Goal: Use online tool/utility: Utilize a website feature to perform a specific function

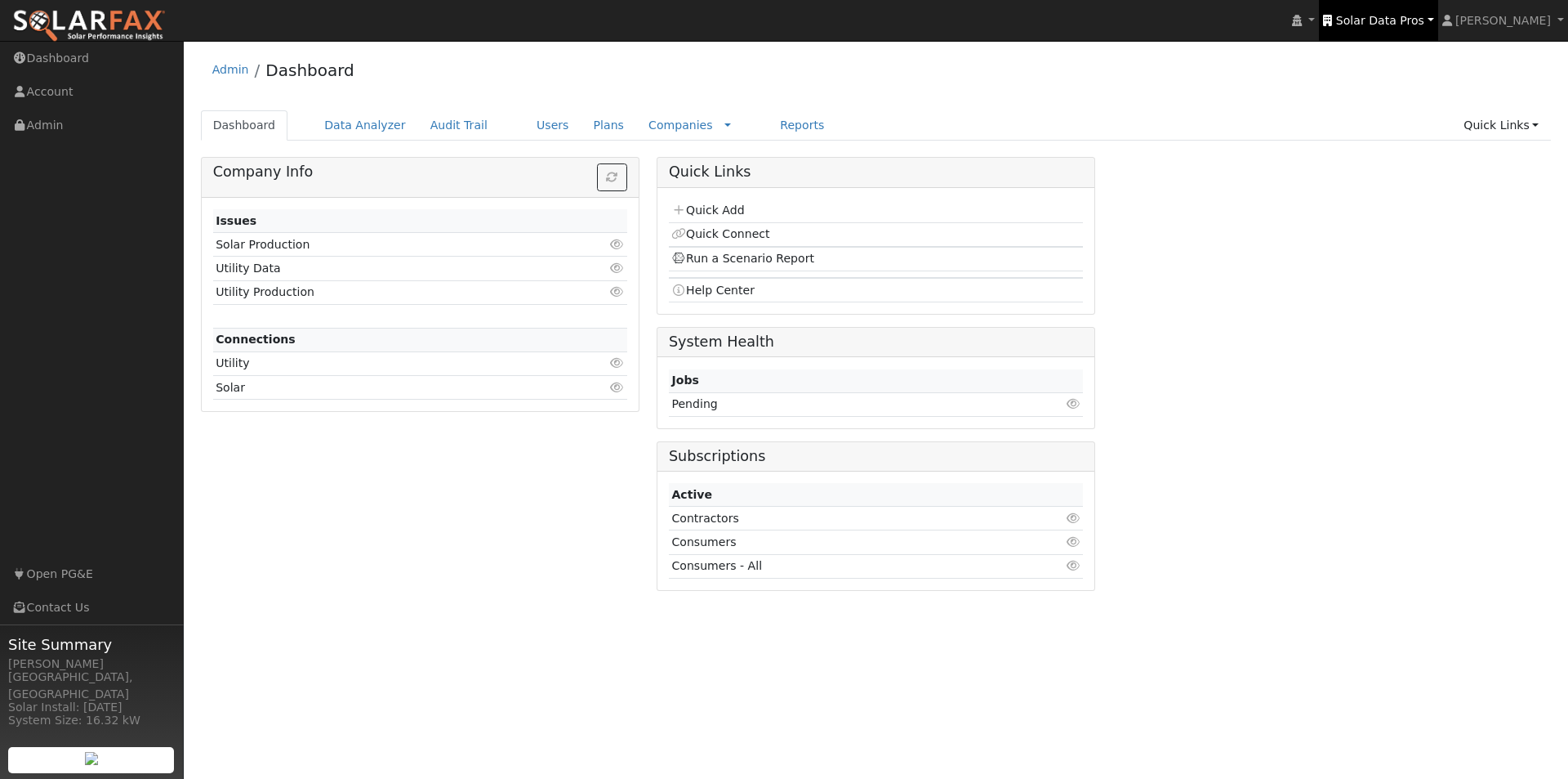
click at [1408, 18] on span "Solar Data Pros" at bounding box center [1381, 20] width 88 height 13
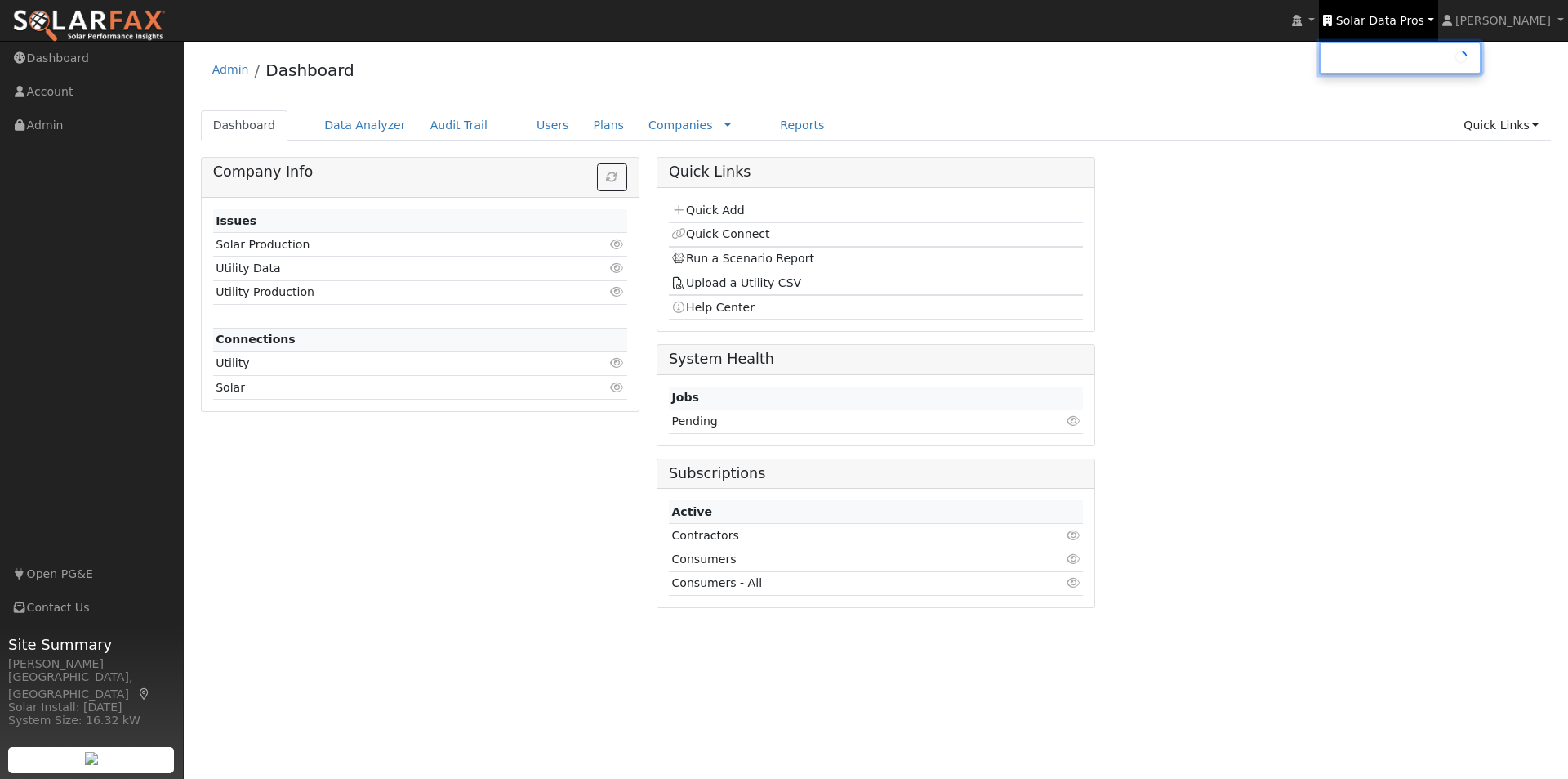
type input "Solar Data Pros"
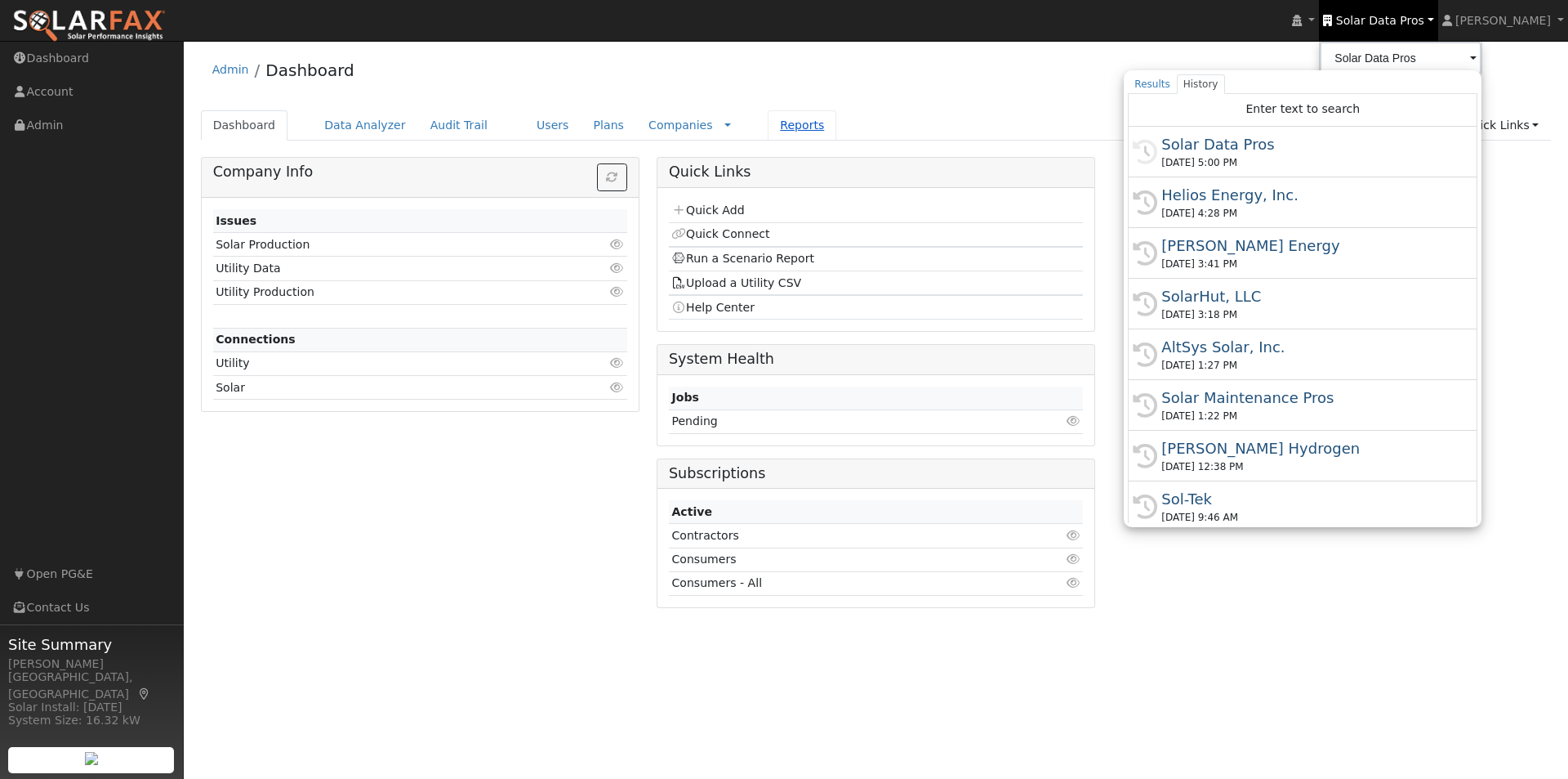
click at [768, 126] on link "Reports" at bounding box center [803, 126] width 69 height 30
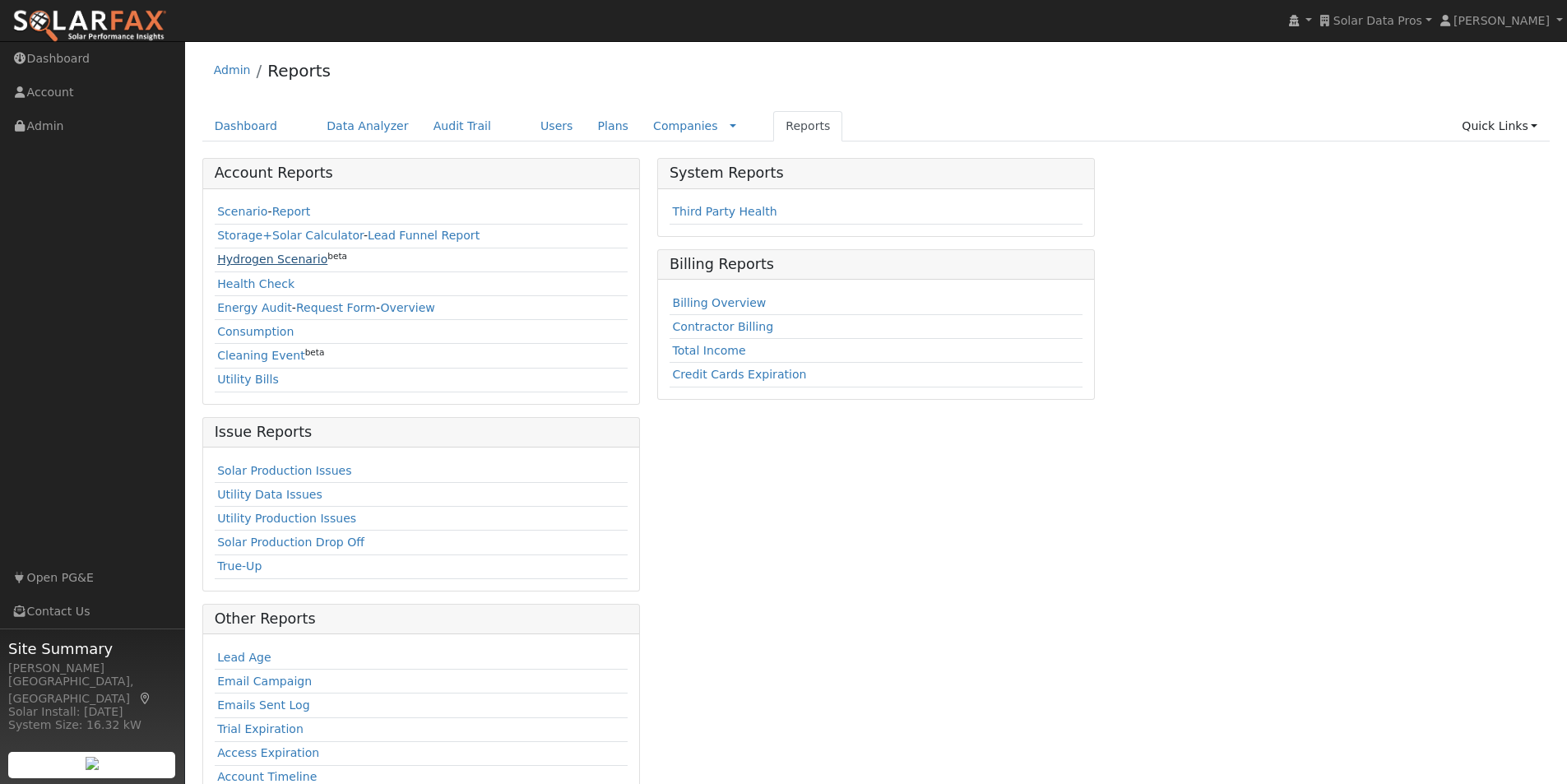
click at [241, 259] on link "Hydrogen Scenario" at bounding box center [272, 259] width 110 height 13
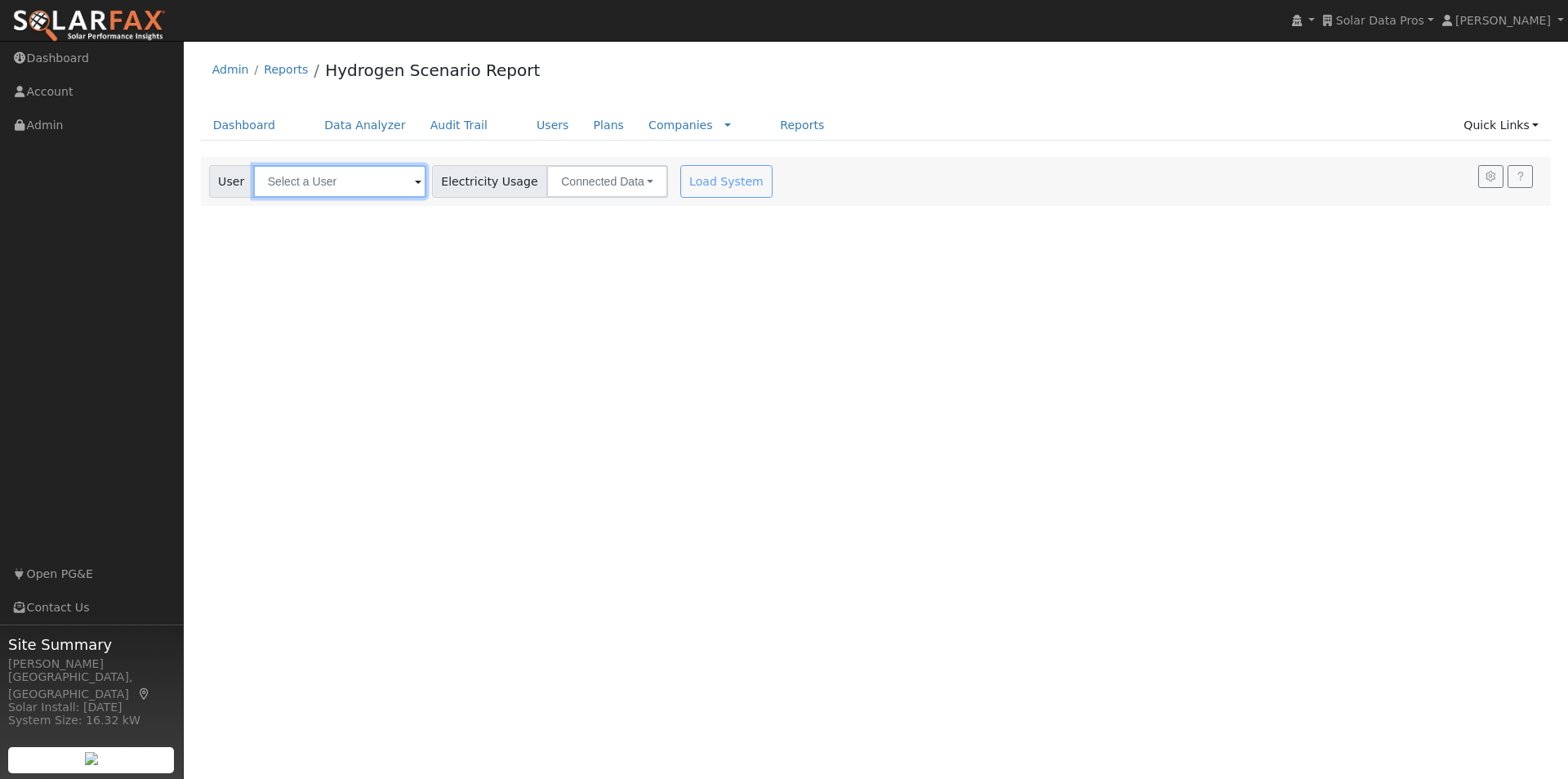
click at [356, 178] on input "text" at bounding box center [339, 181] width 173 height 33
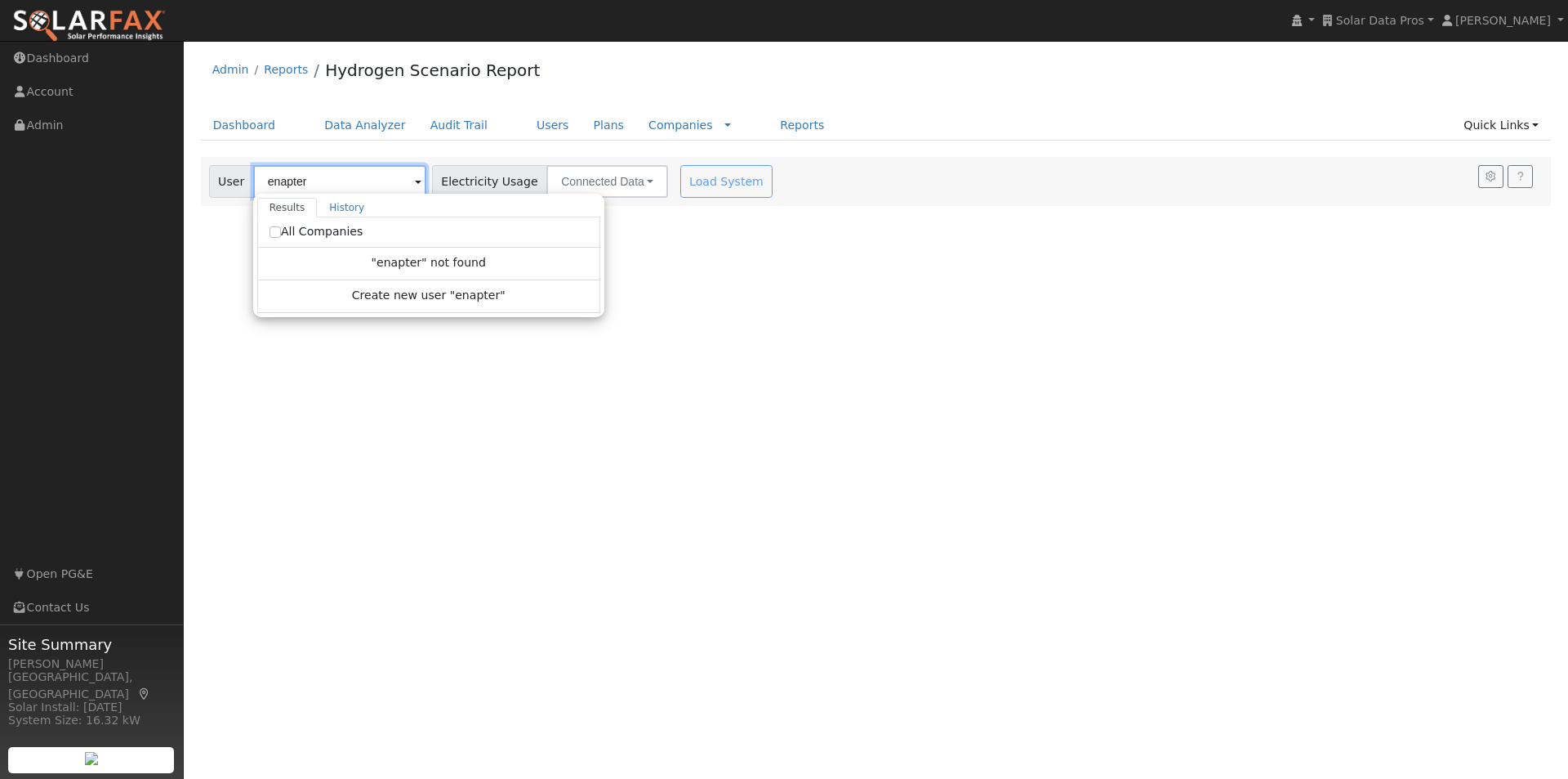
type input "enapter"
click at [270, 229] on input "All Companies" at bounding box center [275, 232] width 11 height 11
checkbox input "true"
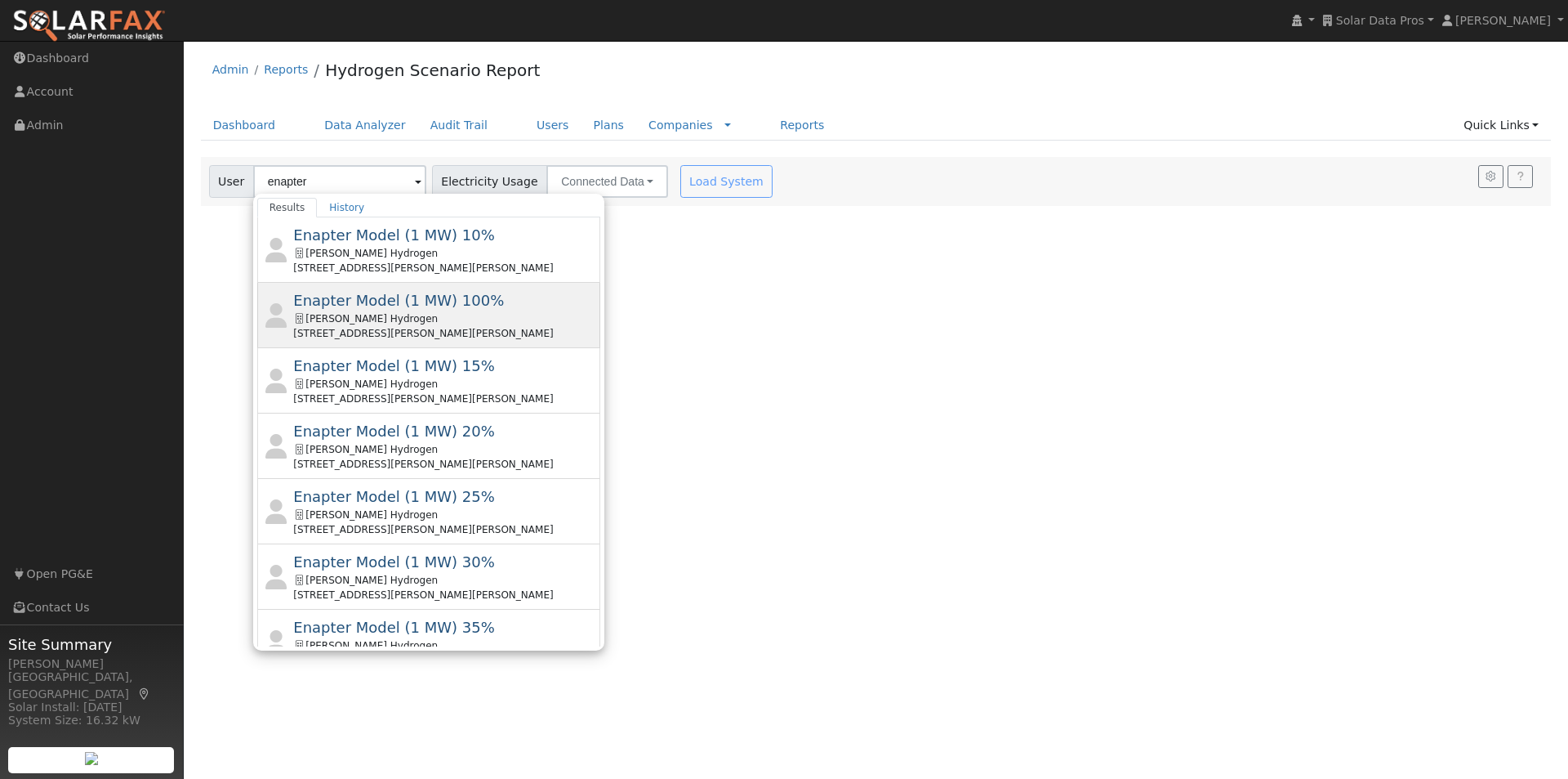
click at [329, 299] on span "Enapter Model (1 MW) 100%" at bounding box center [399, 300] width 210 height 17
type input "Enapter Model (1 MW) 100%"
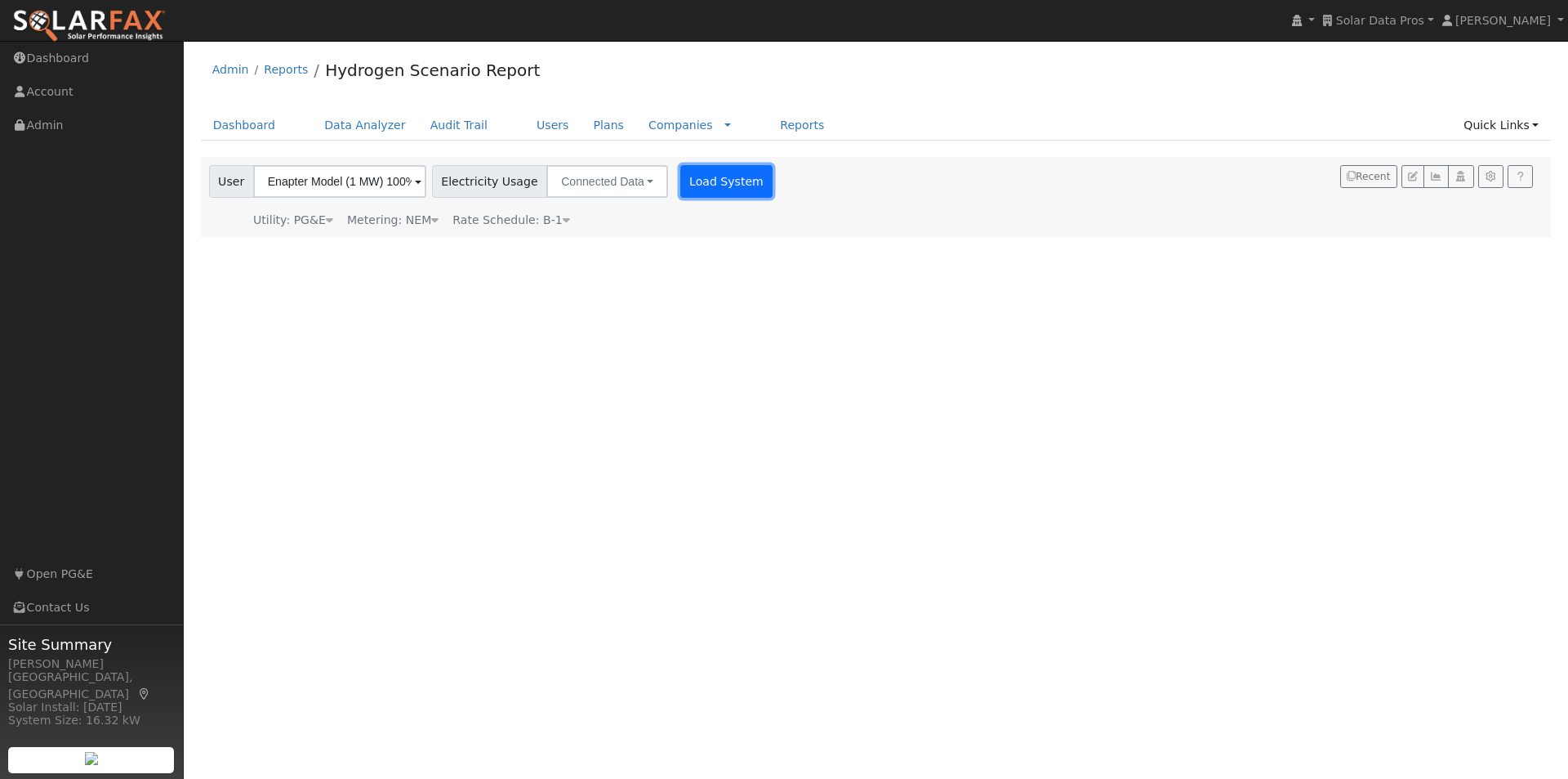
click at [706, 183] on button "Load System" at bounding box center [727, 181] width 93 height 33
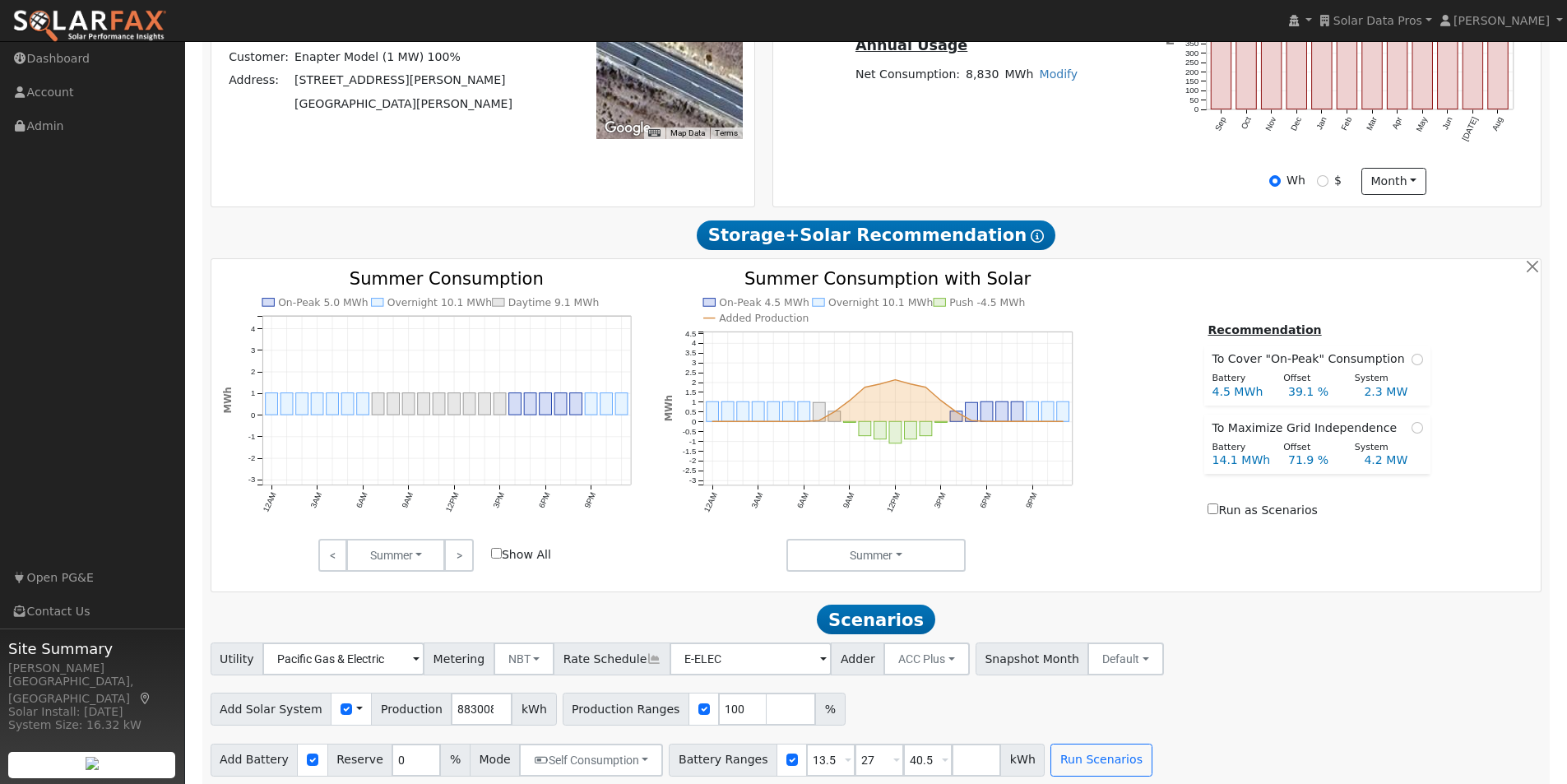
scroll to position [546, 0]
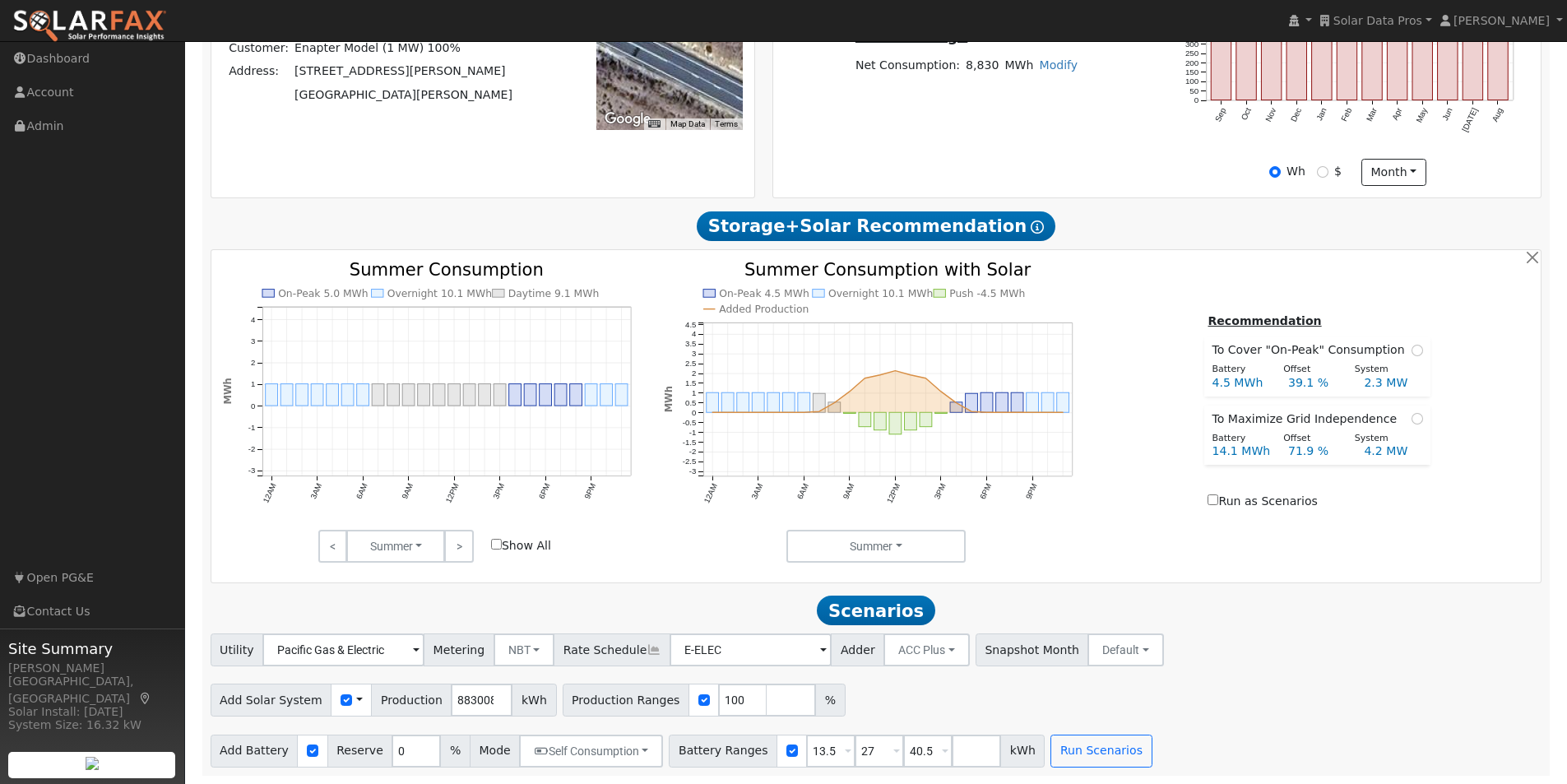
click at [356, 699] on span at bounding box center [359, 699] width 6 height 17
click at [388, 728] on link "Use CSV Data" at bounding box center [401, 729] width 114 height 23
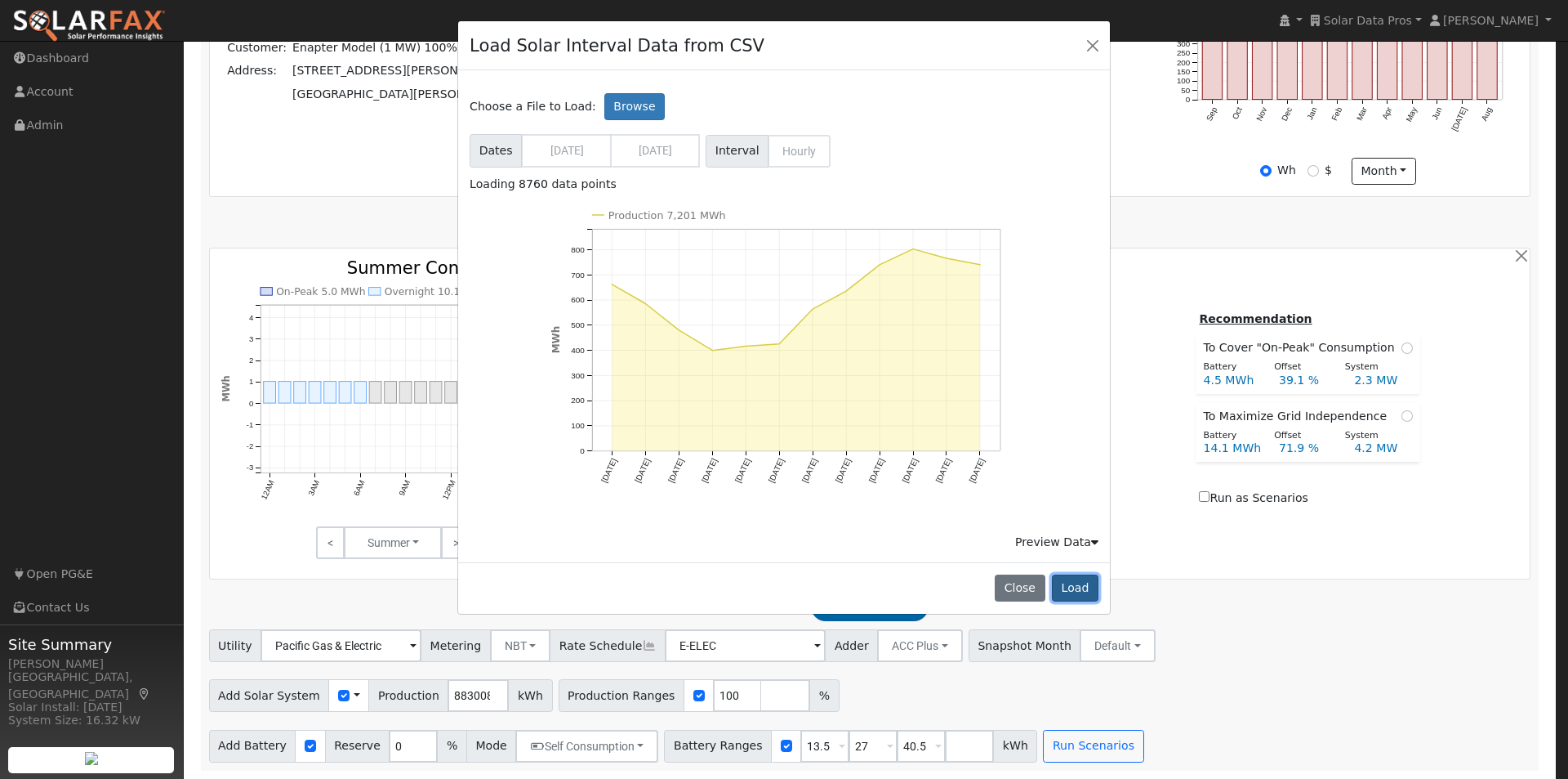
click at [1080, 586] on button "Load" at bounding box center [1075, 588] width 47 height 27
type input "7201241"
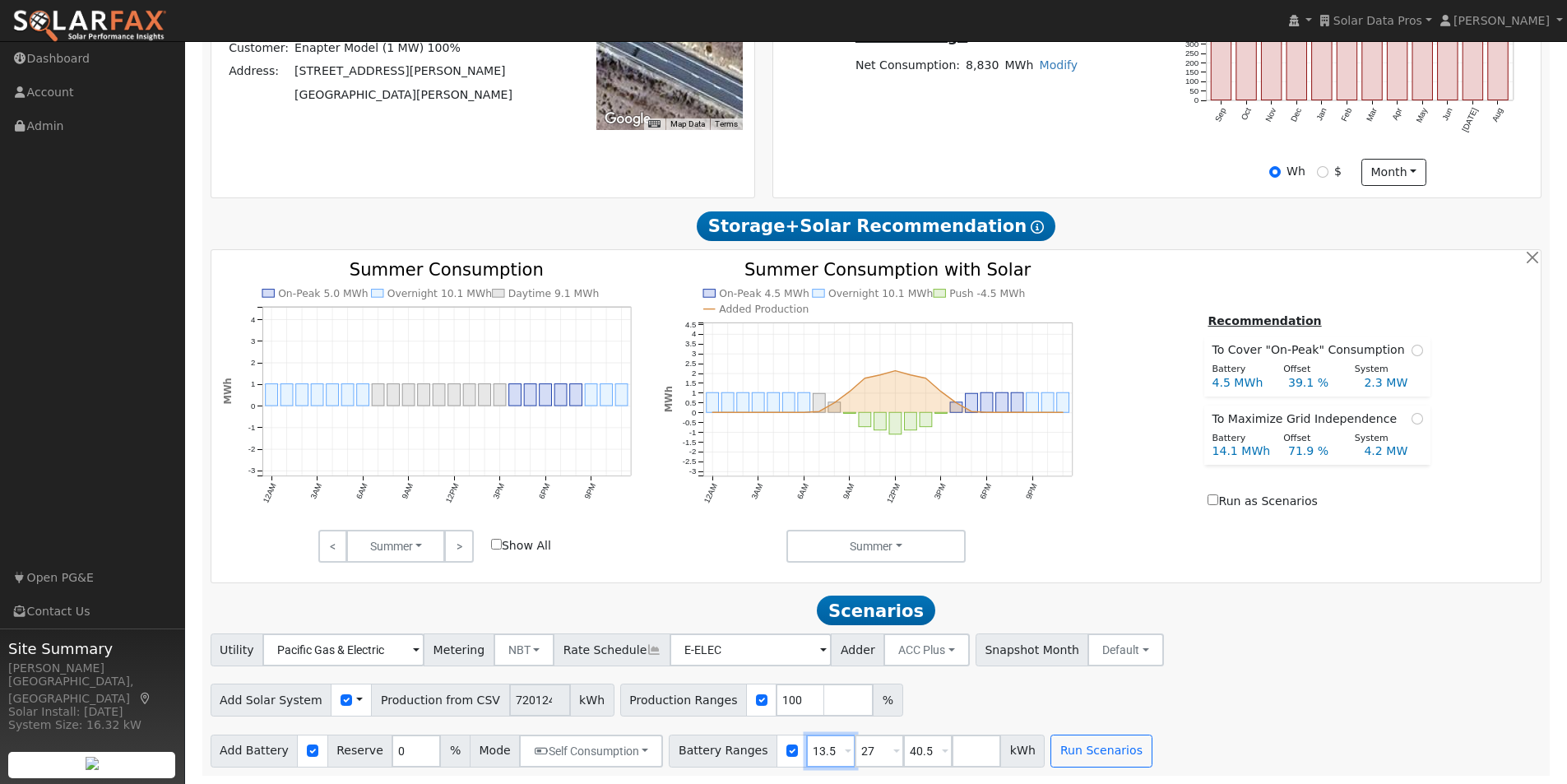
drag, startPoint x: 809, startPoint y: 749, endPoint x: 743, endPoint y: 749, distance: 66.0
click at [743, 749] on div "Battery Ranges 13.5 Overrides Reserve % Mode None None Self Consumption Peak Sa…" at bounding box center [857, 750] width 376 height 33
type input "27"
type input "40.5"
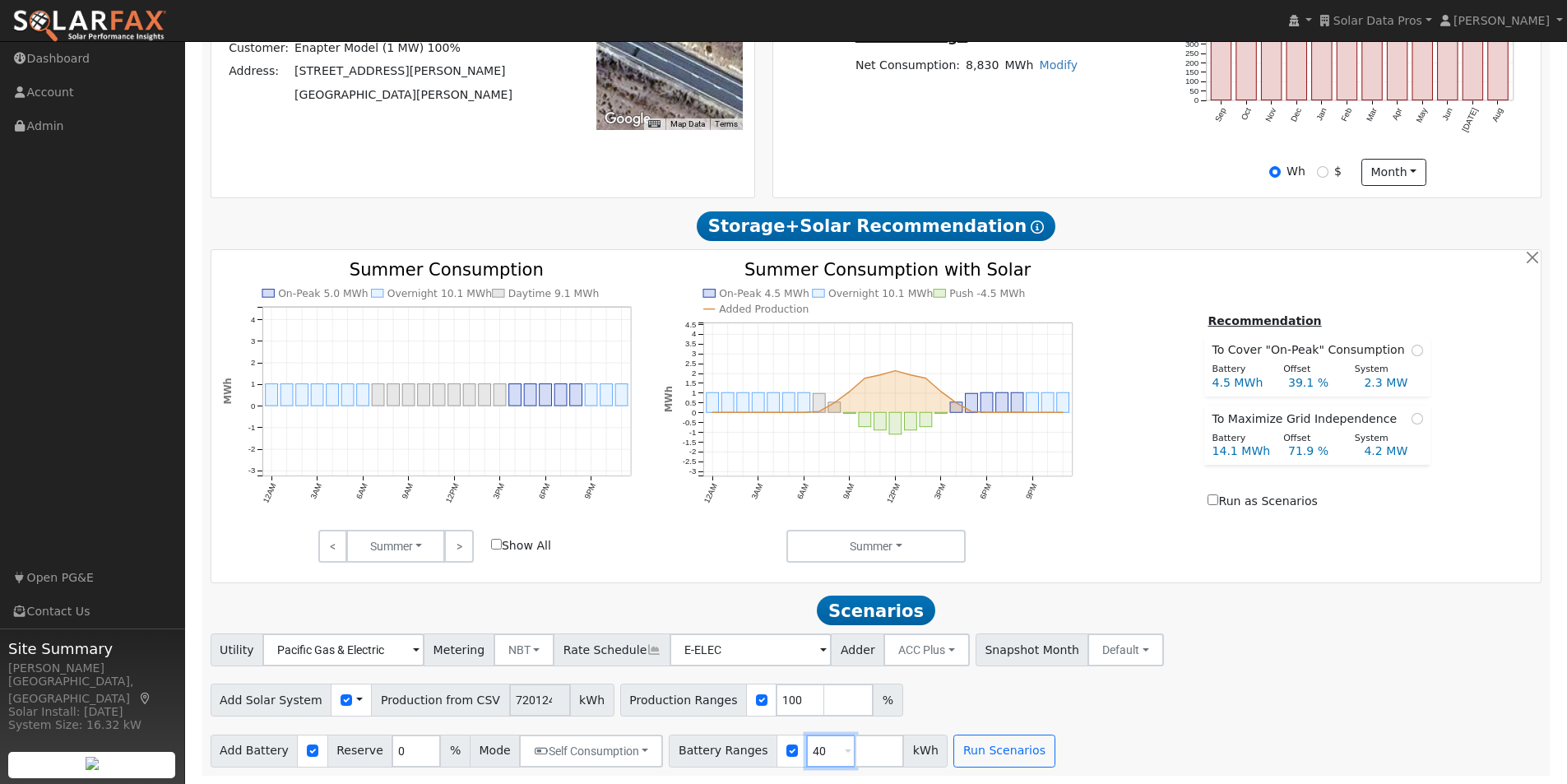
type input "4"
type input "10000"
type input "1"
click at [845, 748] on span at bounding box center [848, 751] width 6 height 19
click at [845, 748] on span at bounding box center [848, 751] width 6 height 19
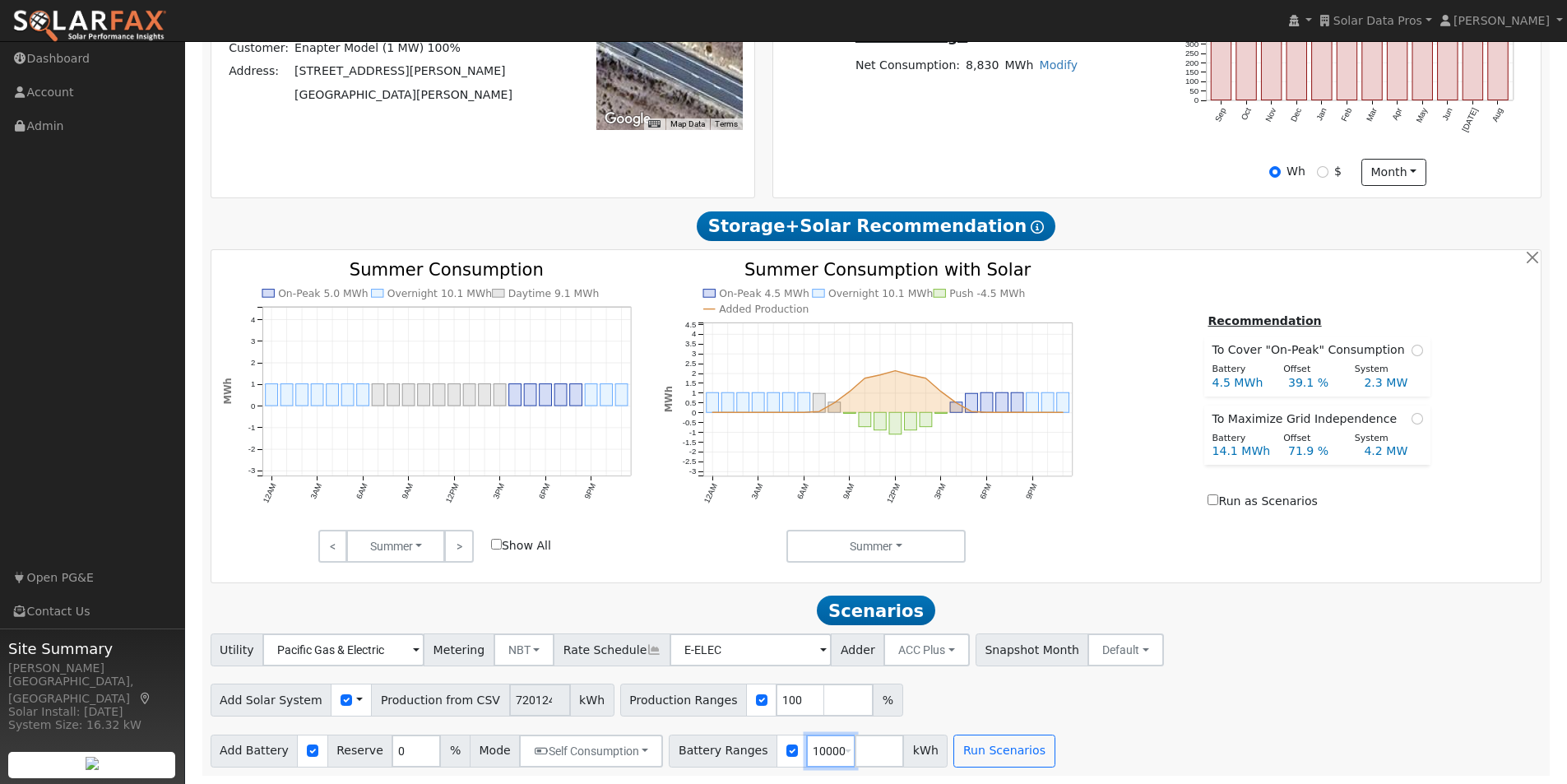
drag, startPoint x: 816, startPoint y: 749, endPoint x: 739, endPoint y: 741, distance: 77.4
click at [742, 747] on div "Battery Ranges 10000 Overrides Reserve % Mode None None Self Consumption Peak S…" at bounding box center [808, 750] width 279 height 33
type input "4000"
type input "6000"
type input "8000"
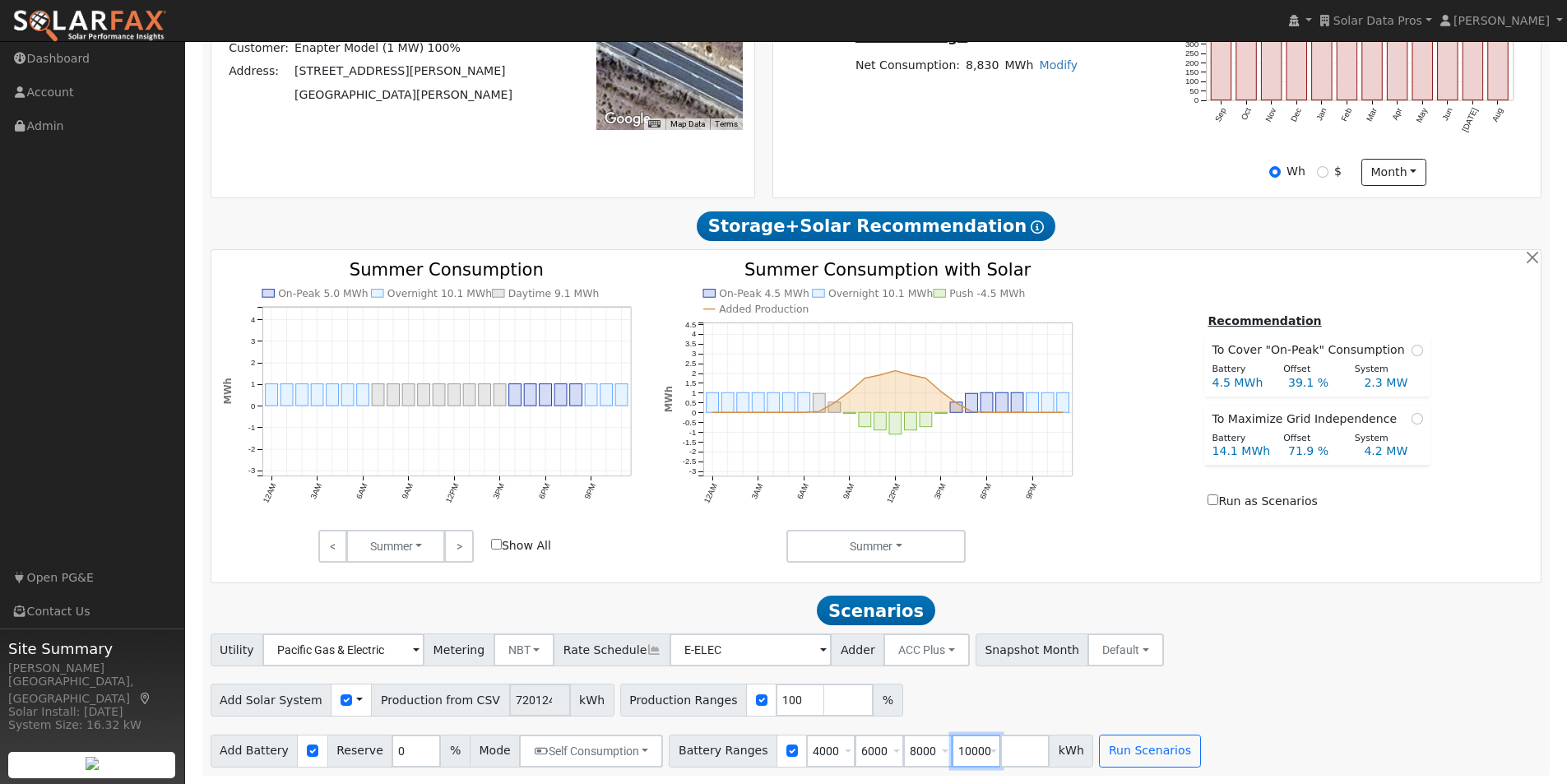
type input "10000"
click at [1099, 752] on button "Run Scenarios" at bounding box center [1149, 750] width 101 height 33
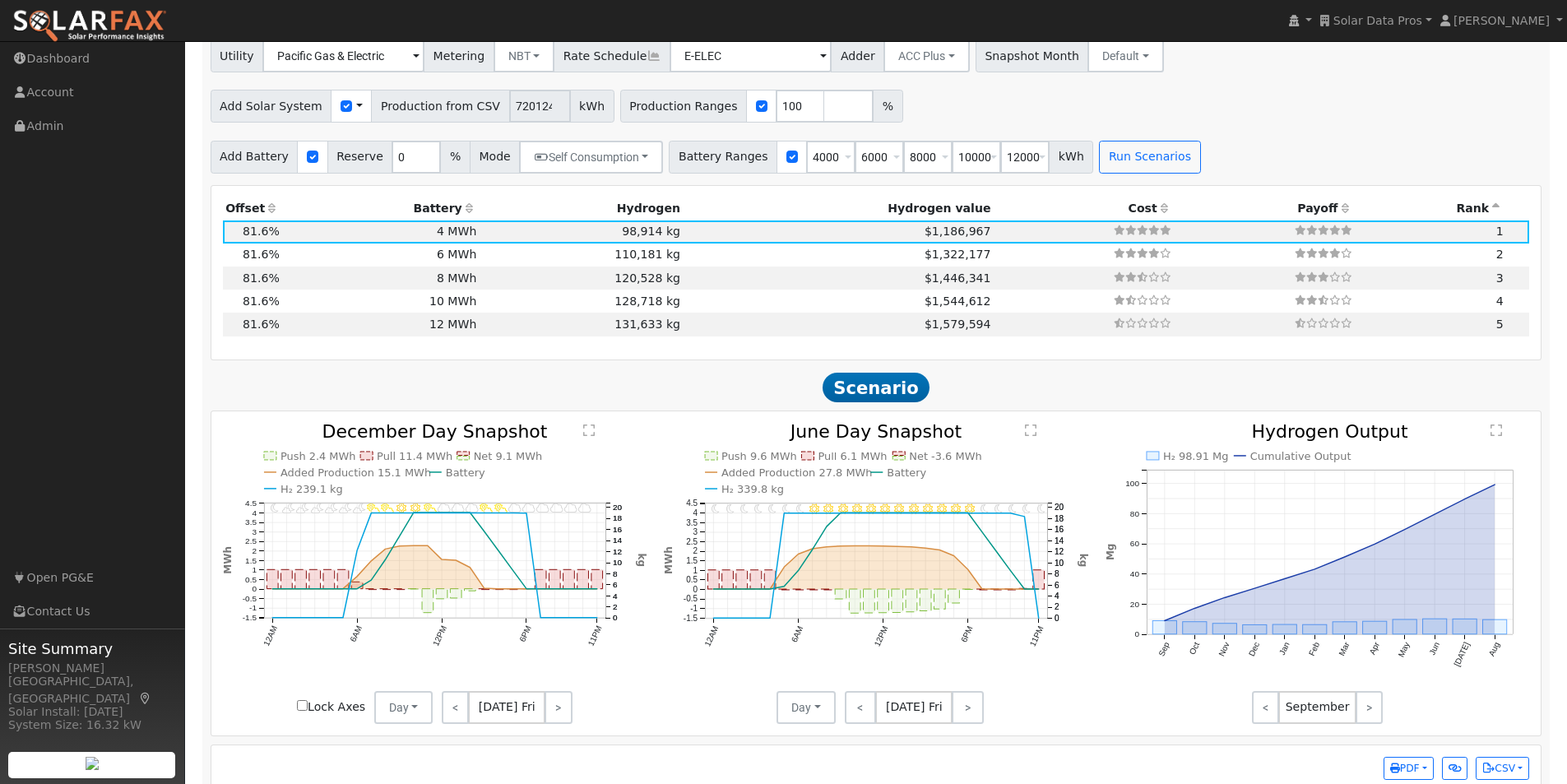
scroll to position [1164, 0]
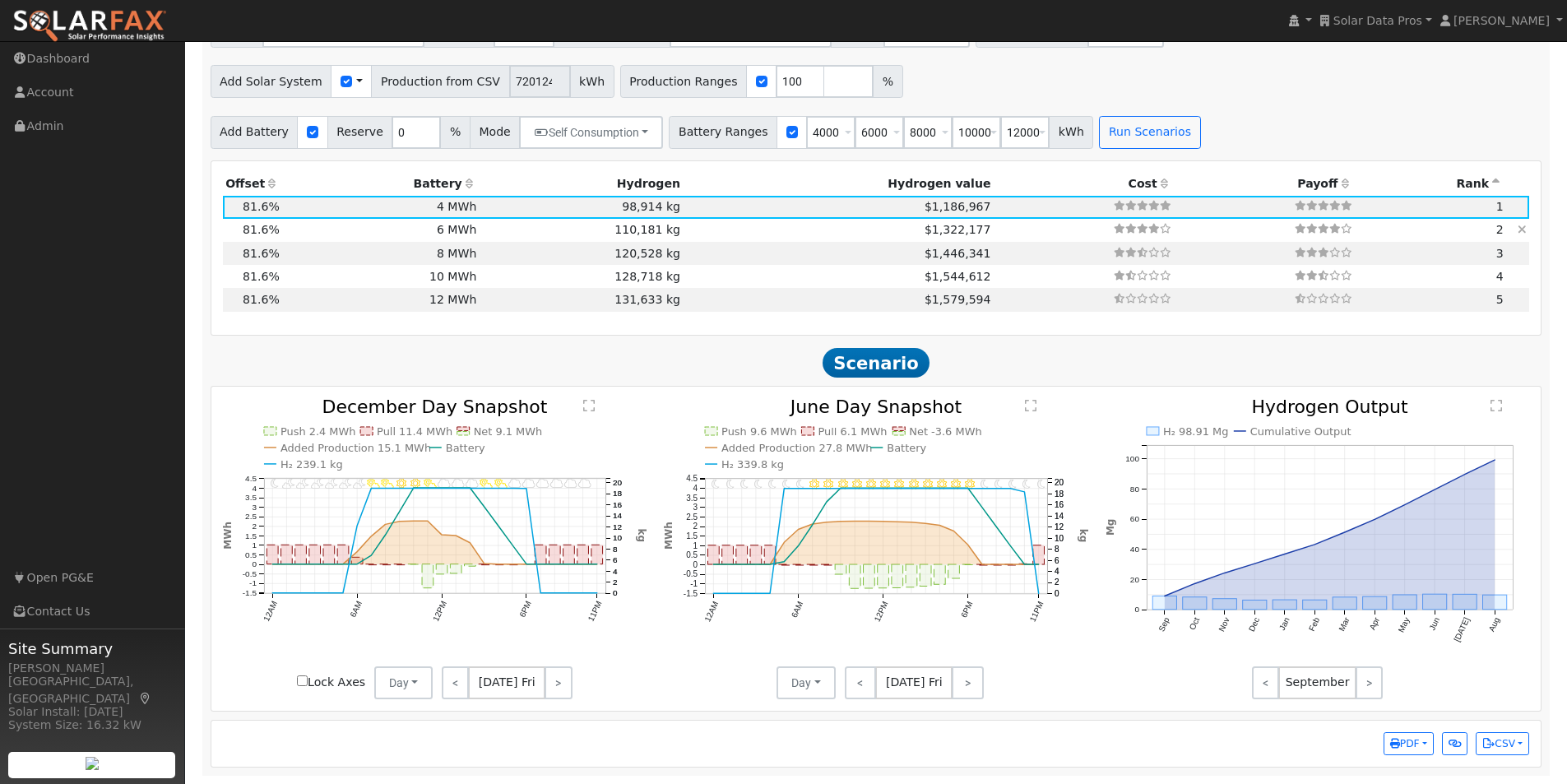
click at [464, 225] on td "6 MWh" at bounding box center [381, 230] width 198 height 23
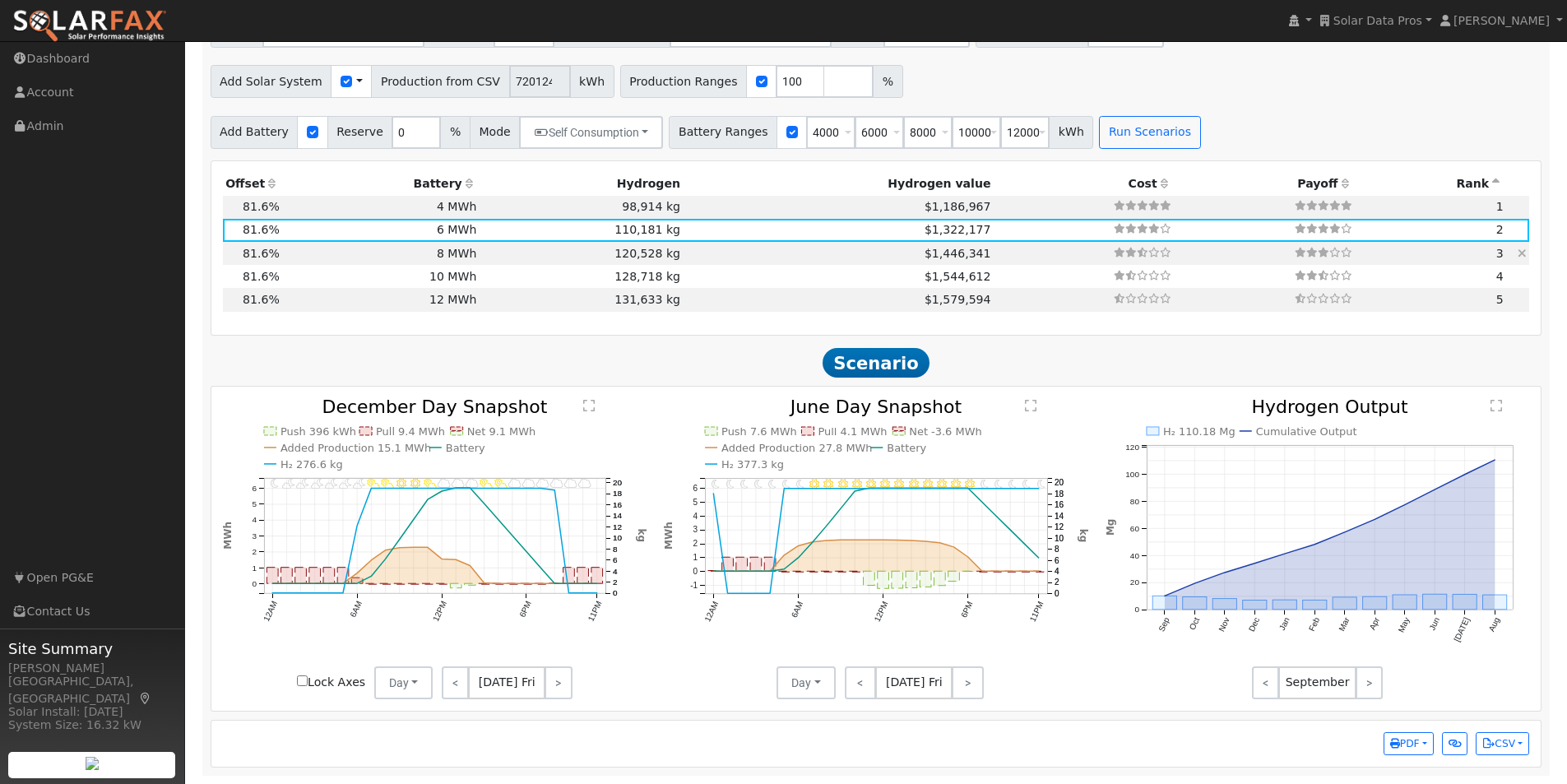
click at [561, 252] on td "120,528 kg" at bounding box center [581, 254] width 204 height 23
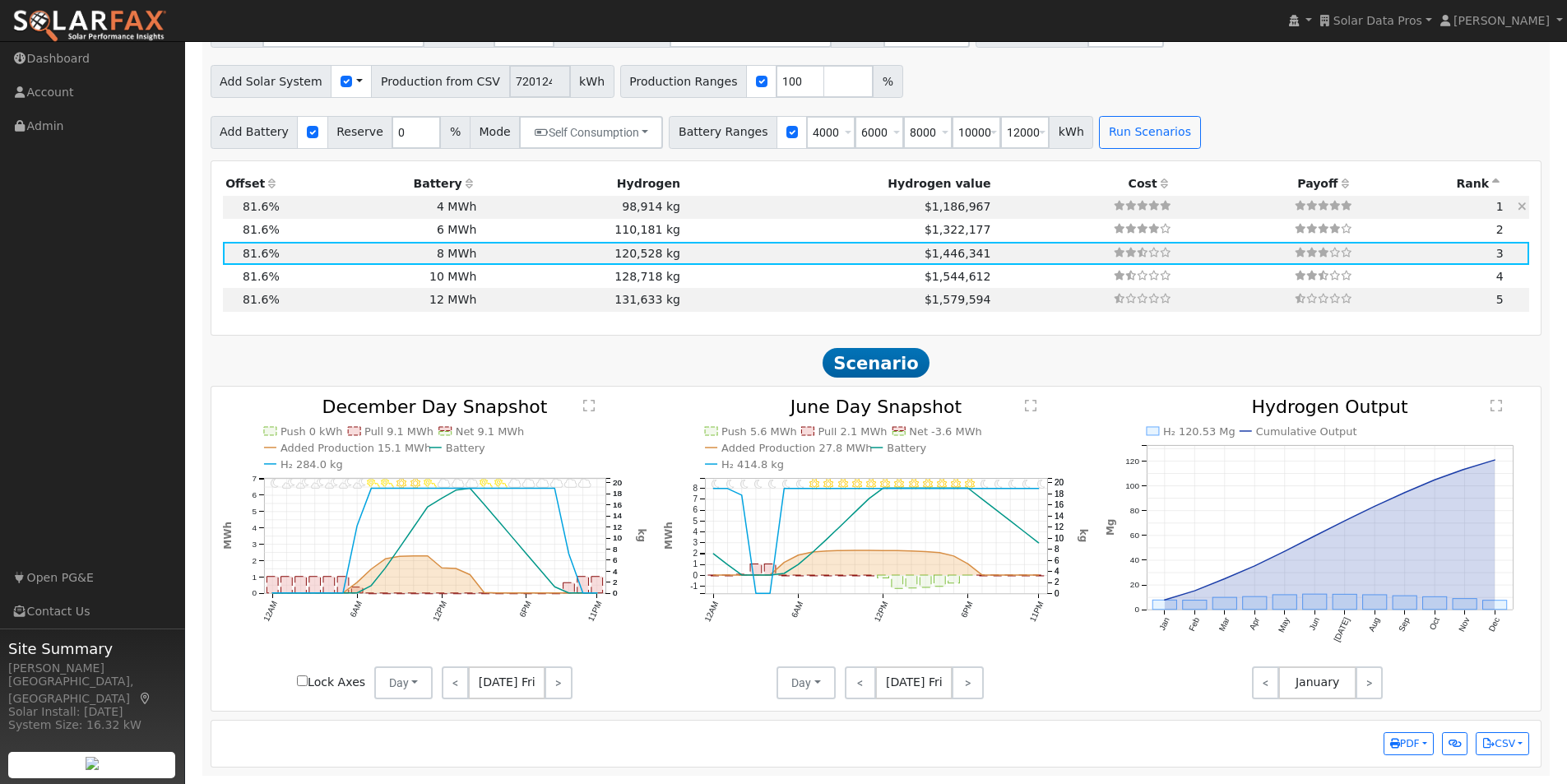
click at [521, 211] on td "98,914 kg" at bounding box center [581, 207] width 204 height 23
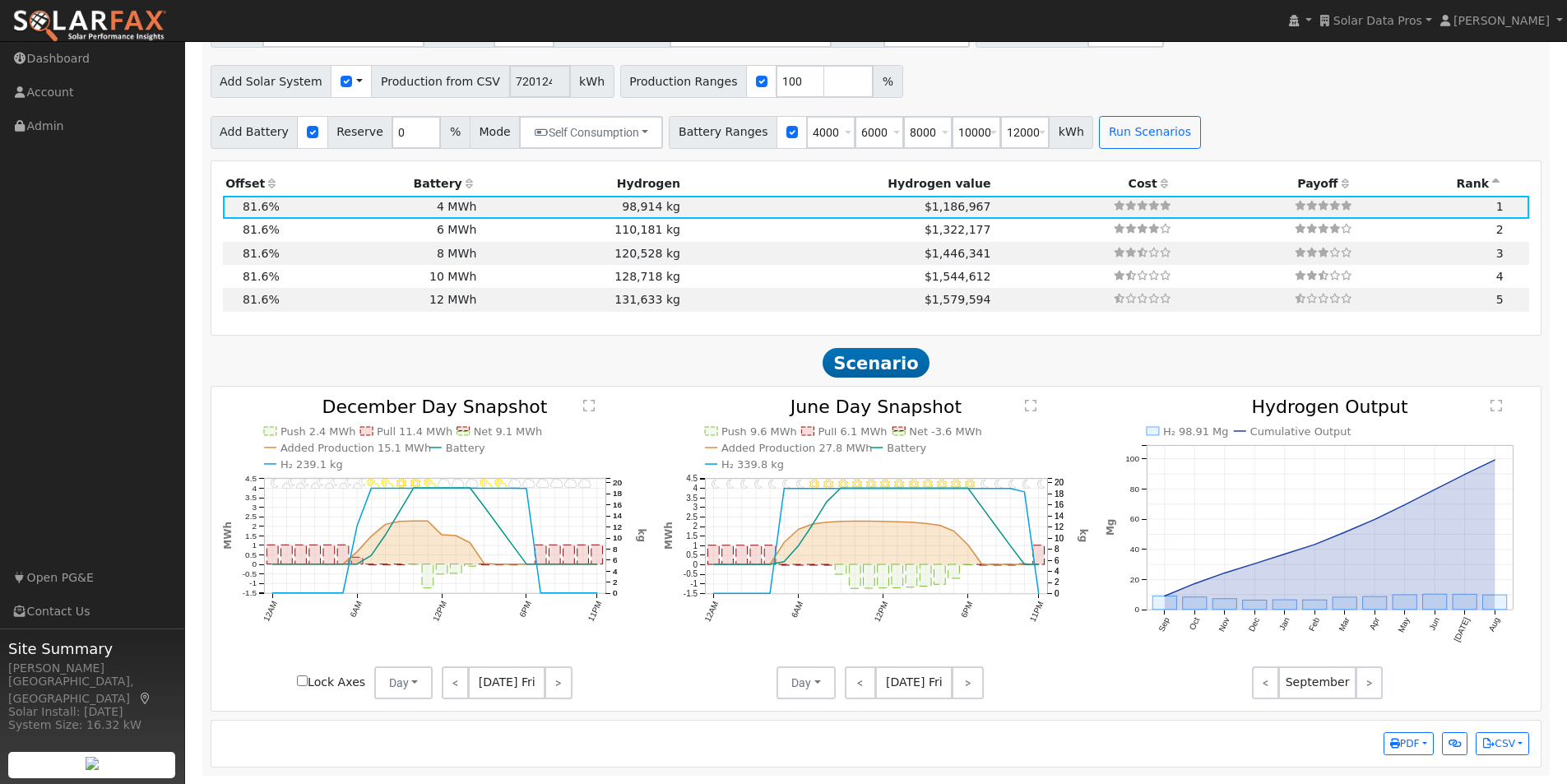
click at [1030, 405] on text "" at bounding box center [1030, 405] width 12 height 13
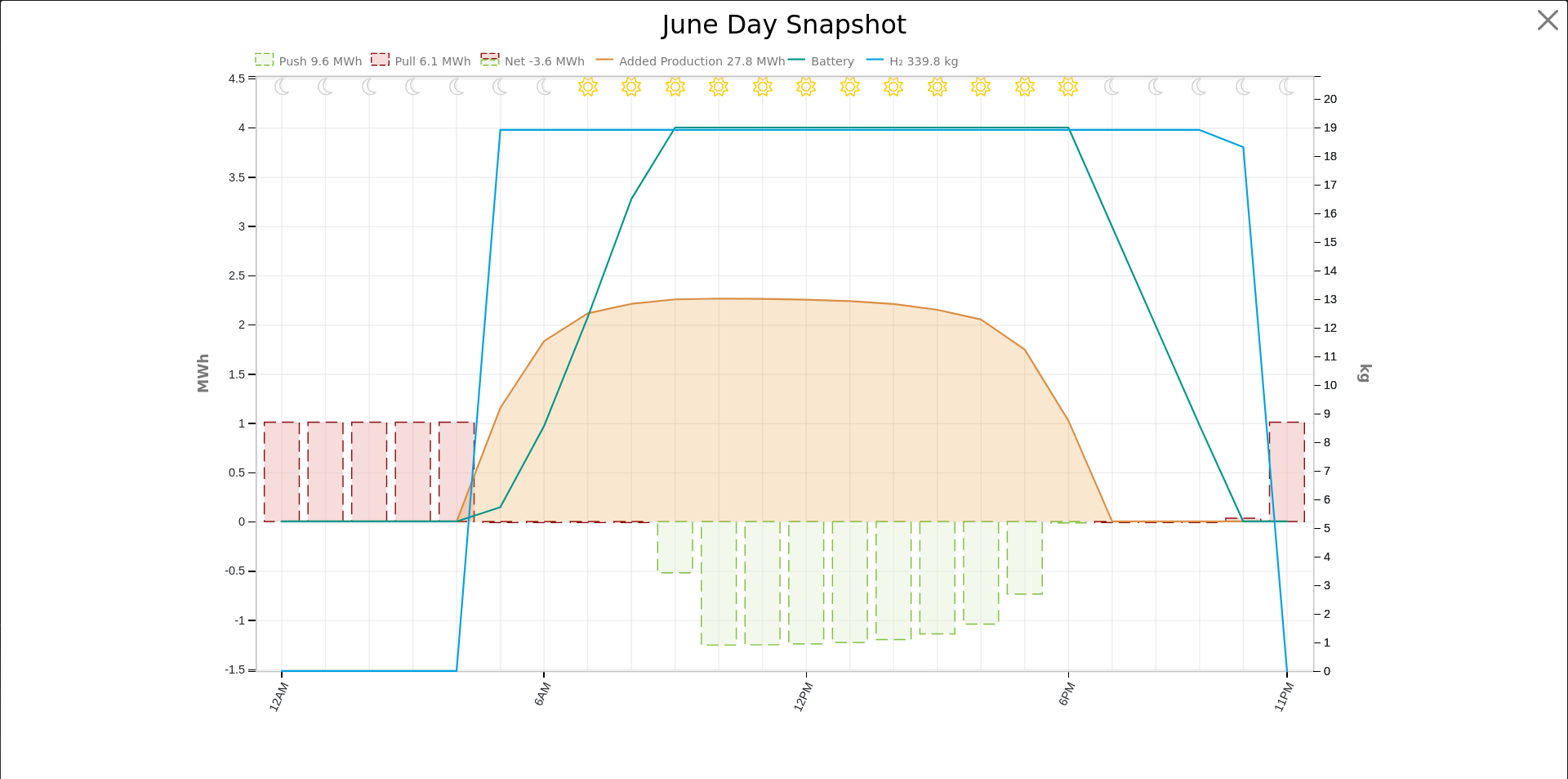
click at [902, 60] on text "H₂ 339.8 kg" at bounding box center [924, 61] width 69 height 13
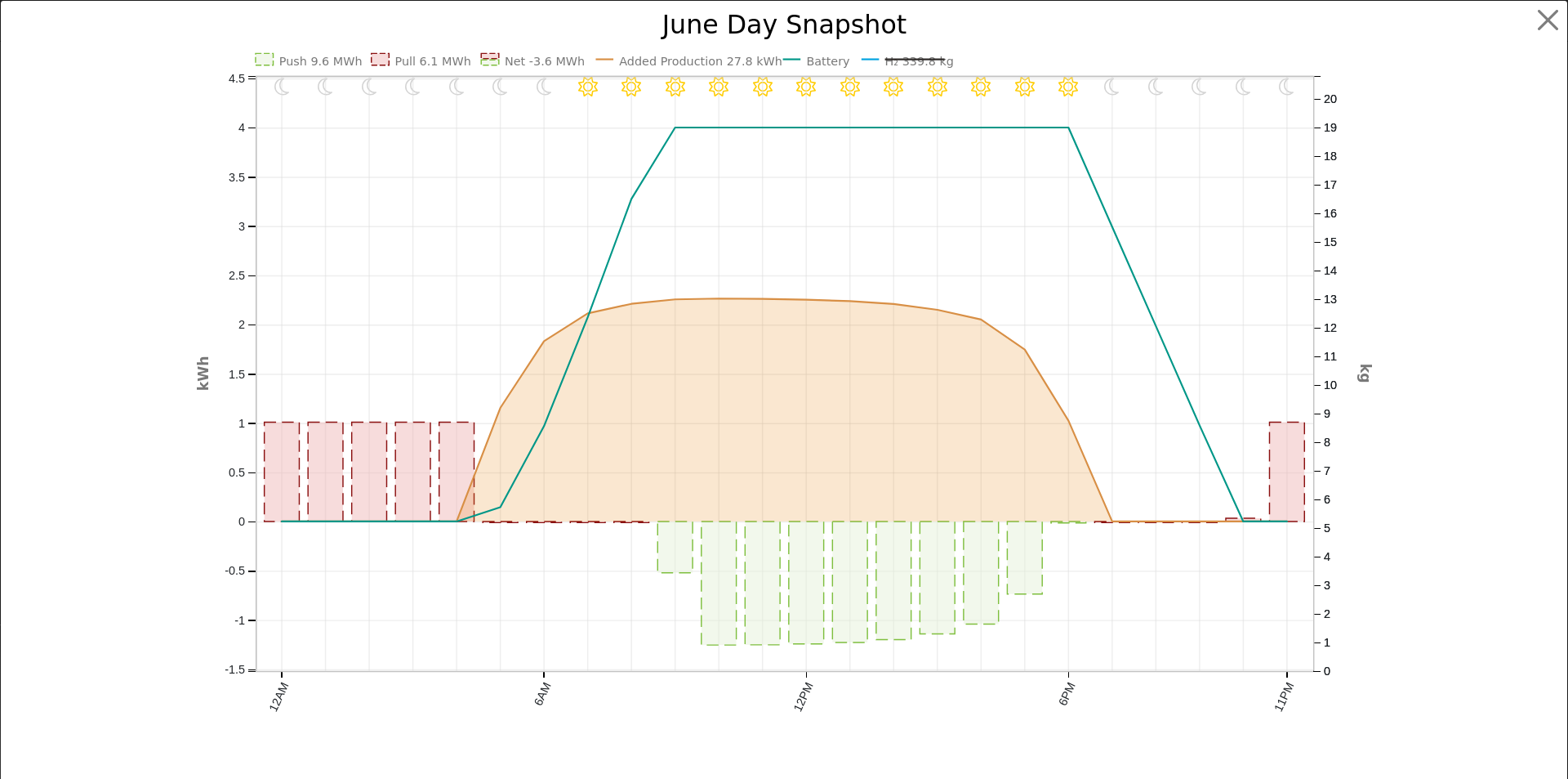
click at [811, 63] on text "Battery" at bounding box center [828, 61] width 44 height 13
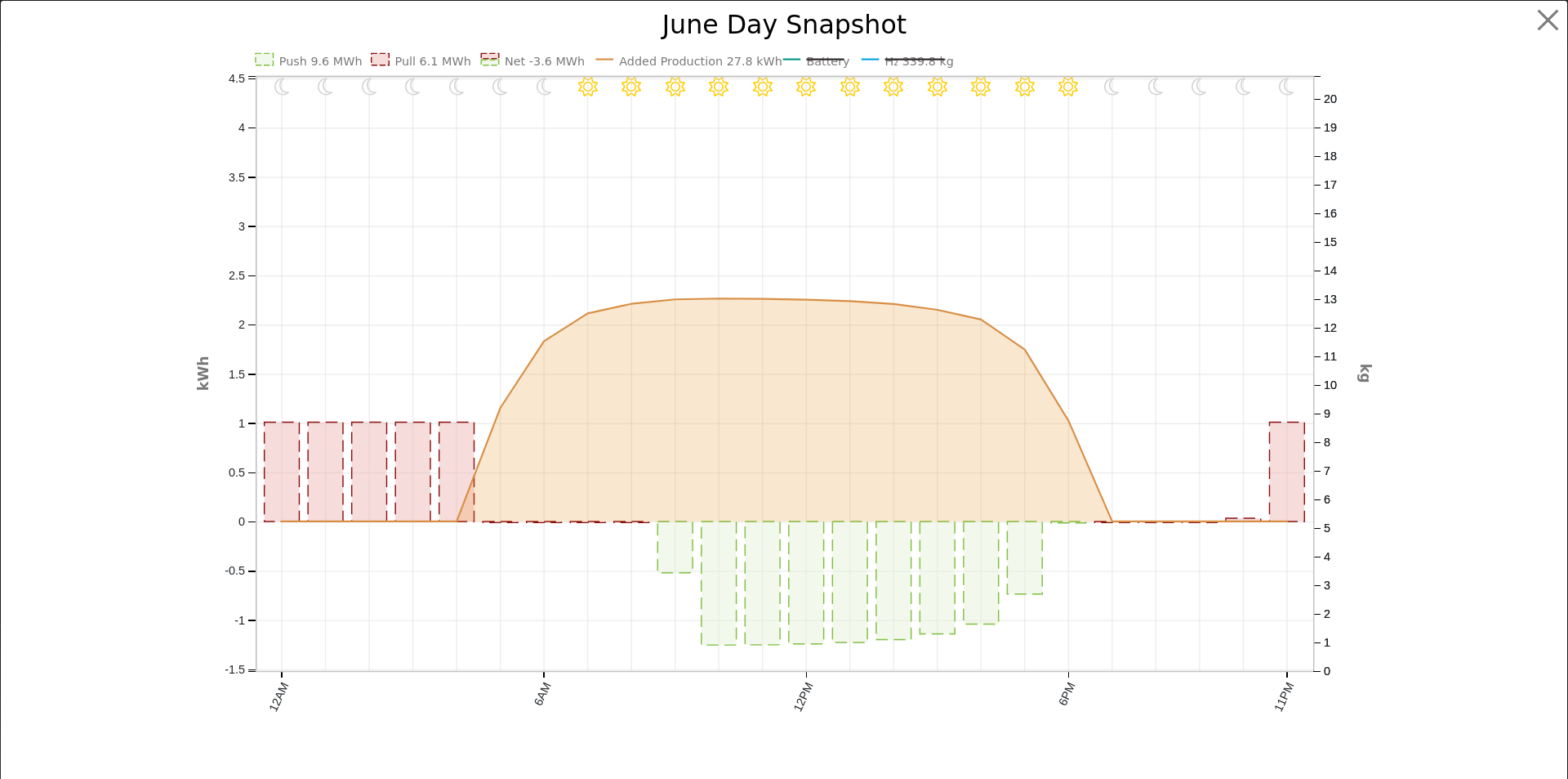
click at [798, 58] on icon "11PM - Clear 10PM - MostlyClear 9PM - MostlyClear 8PM - Clear 7PM - Clear 6PM -…" at bounding box center [785, 393] width 1176 height 760
click at [821, 58] on text "Battery" at bounding box center [828, 61] width 44 height 13
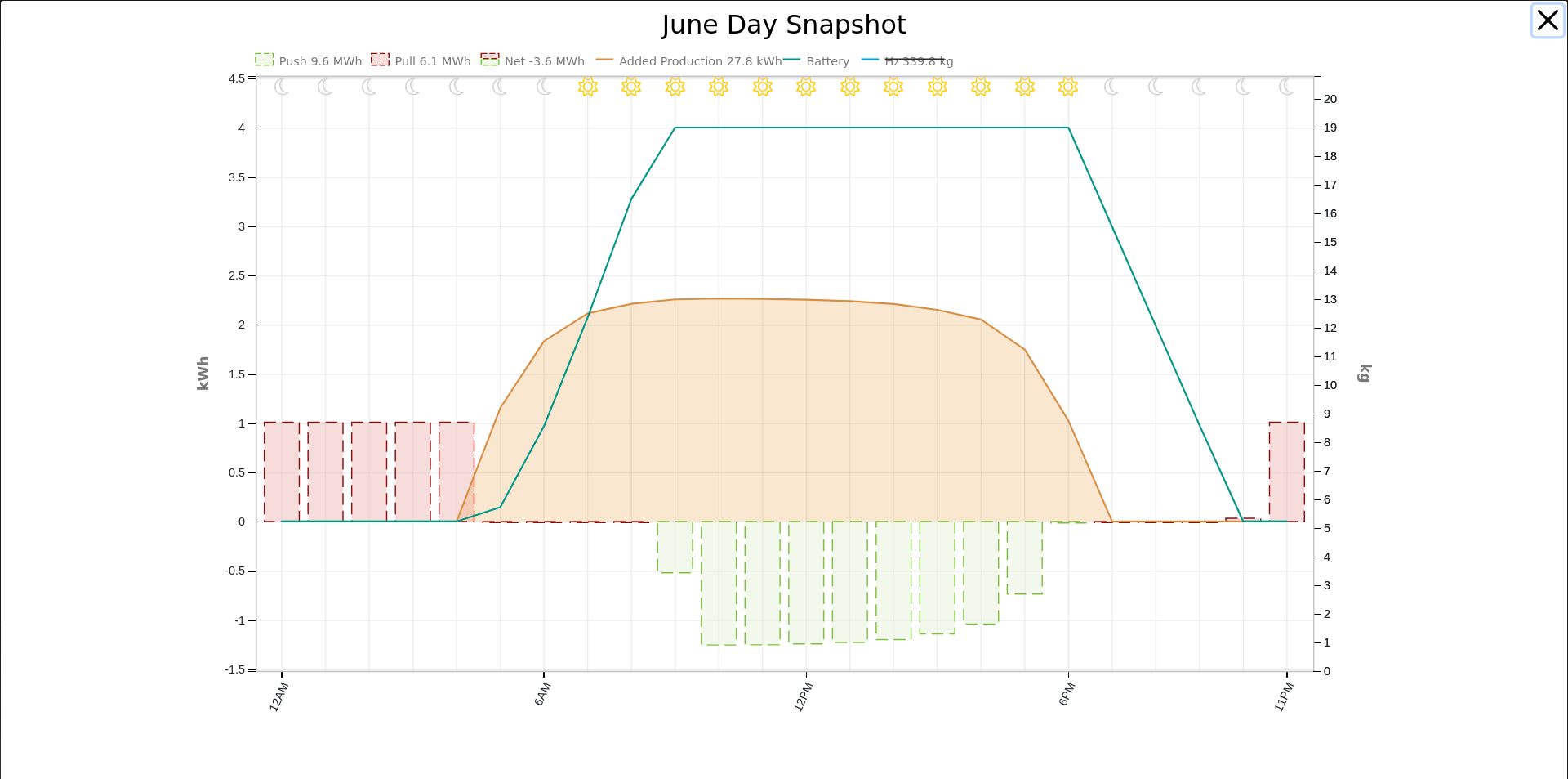
click at [1541, 19] on button "button" at bounding box center [1548, 20] width 31 height 31
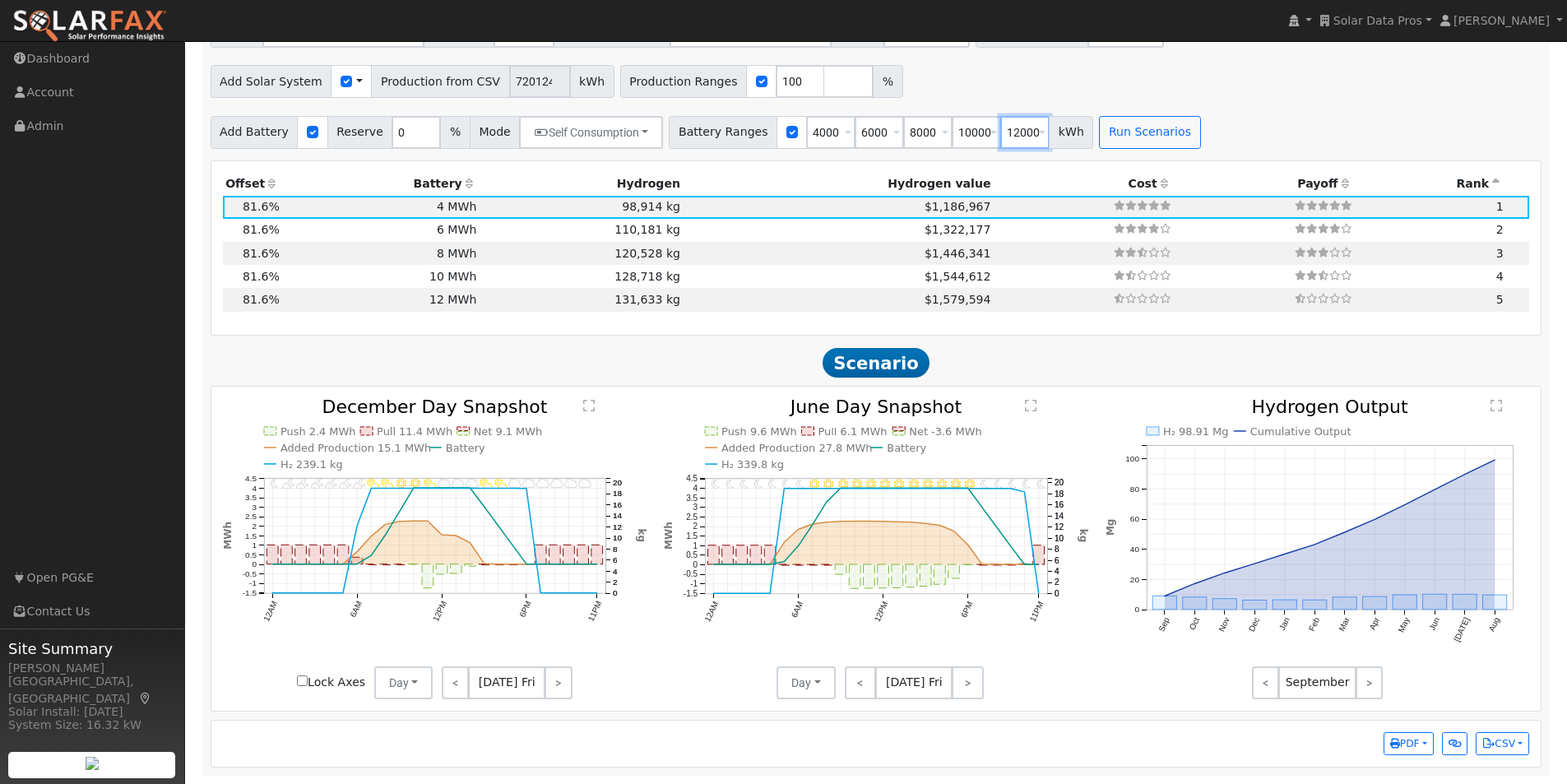
drag, startPoint x: 978, startPoint y: 127, endPoint x: 1060, endPoint y: 125, distance: 82.0
click at [1060, 125] on div "Battery Ranges 4000 Overrides Reserve % Mode None None Self Consumption Peak Sa…" at bounding box center [881, 132] width 425 height 33
type input "0"
type input "4000"
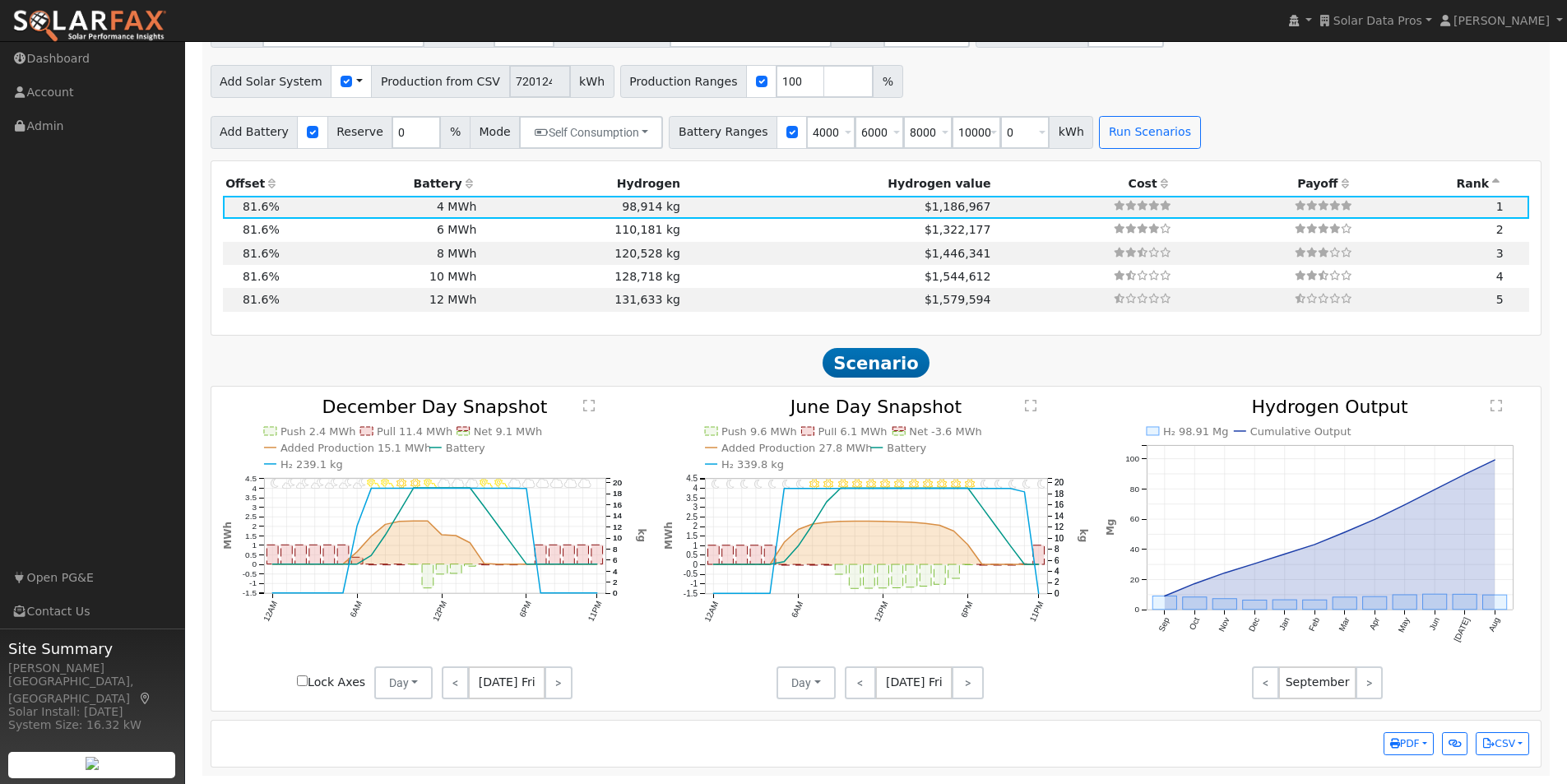
type input "6000"
type input "8000"
type input "10000"
click at [1084, 85] on div "Add Solar System Use CSV Data Production from CSV 7201241 kWh Production Ranges…" at bounding box center [876, 78] width 1337 height 38
click at [1103, 131] on button "Run Scenarios" at bounding box center [1149, 132] width 101 height 33
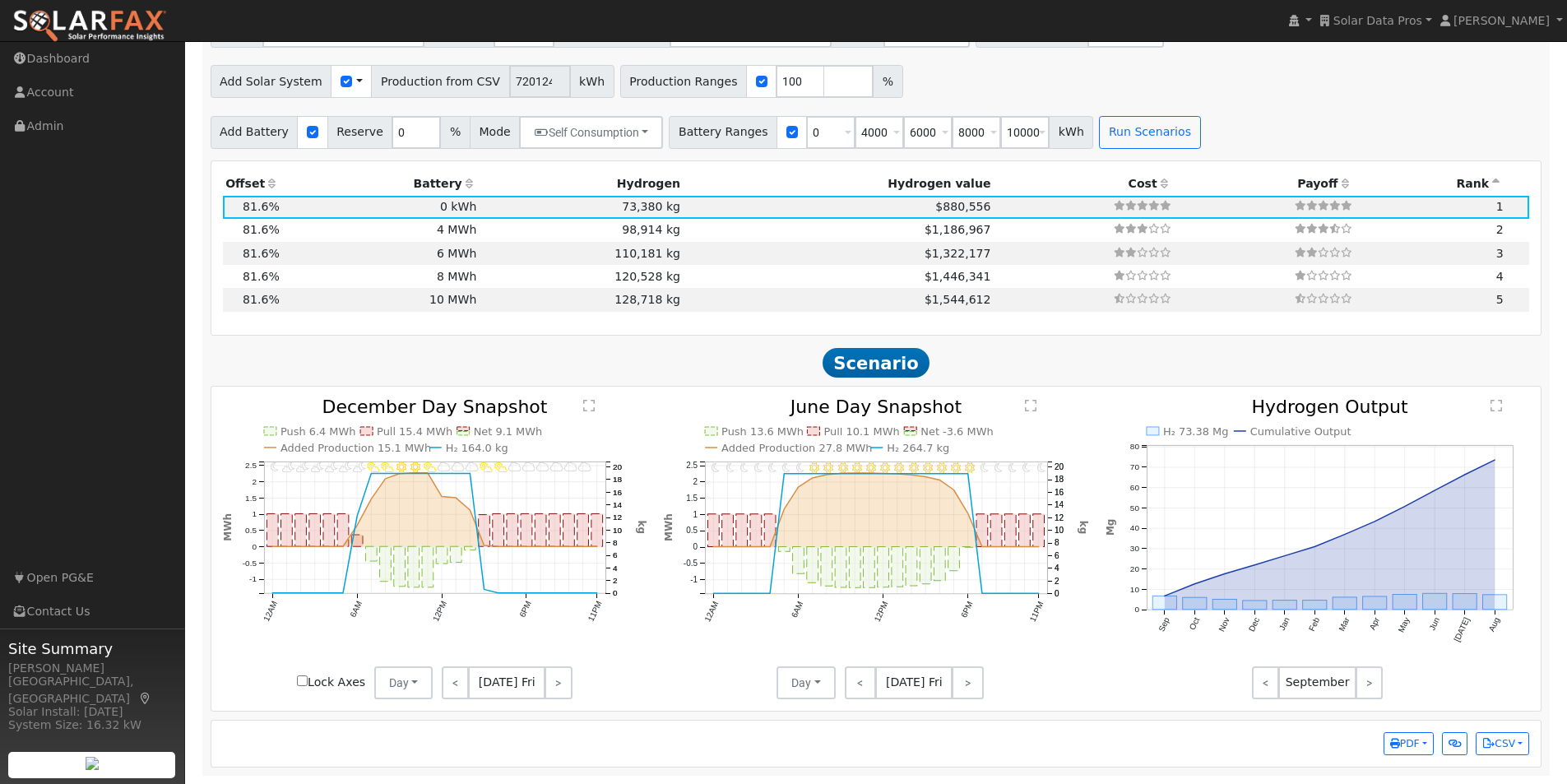
scroll to position [1091, 0]
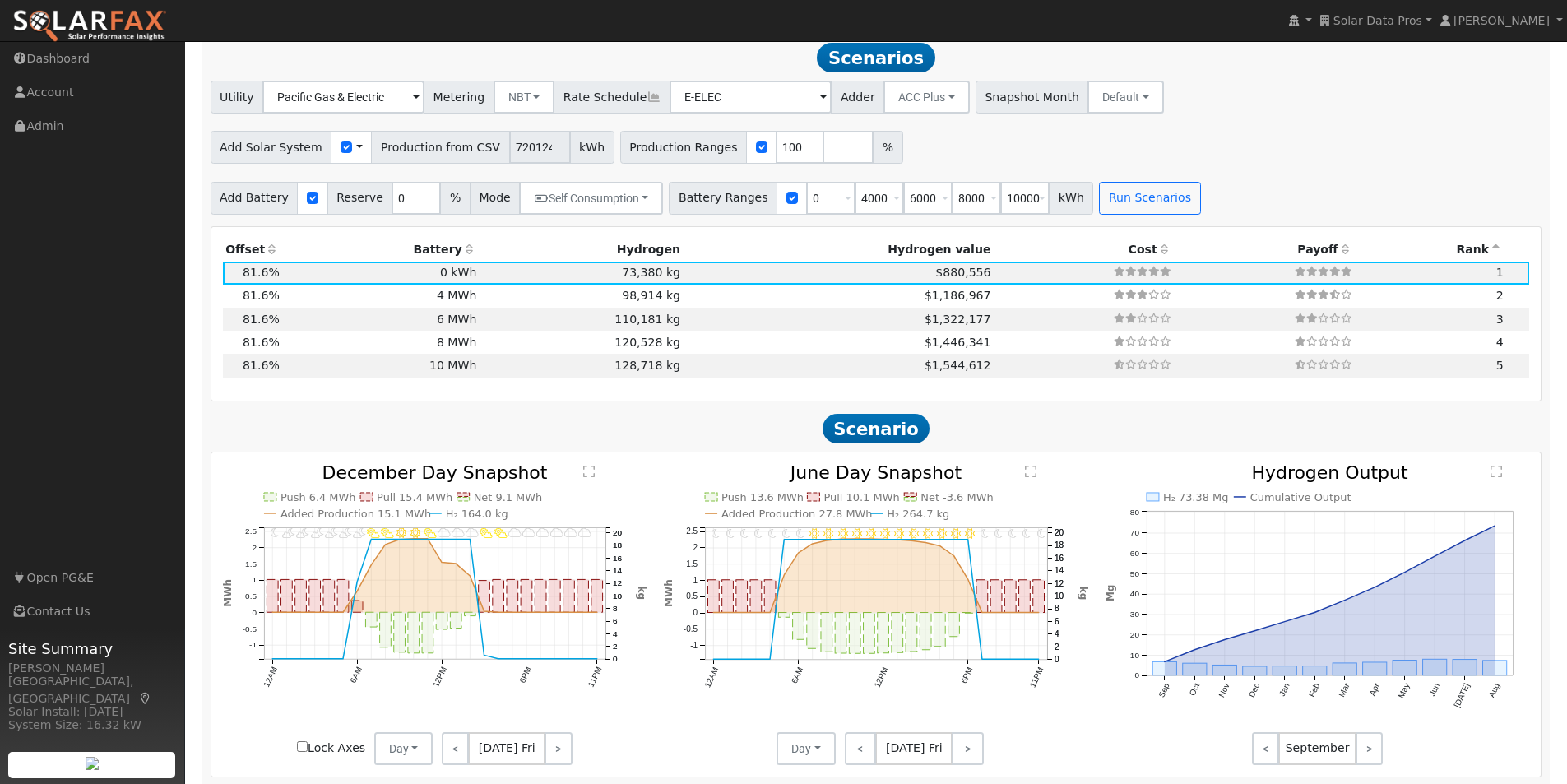
click at [1033, 478] on text "" at bounding box center [1030, 471] width 12 height 13
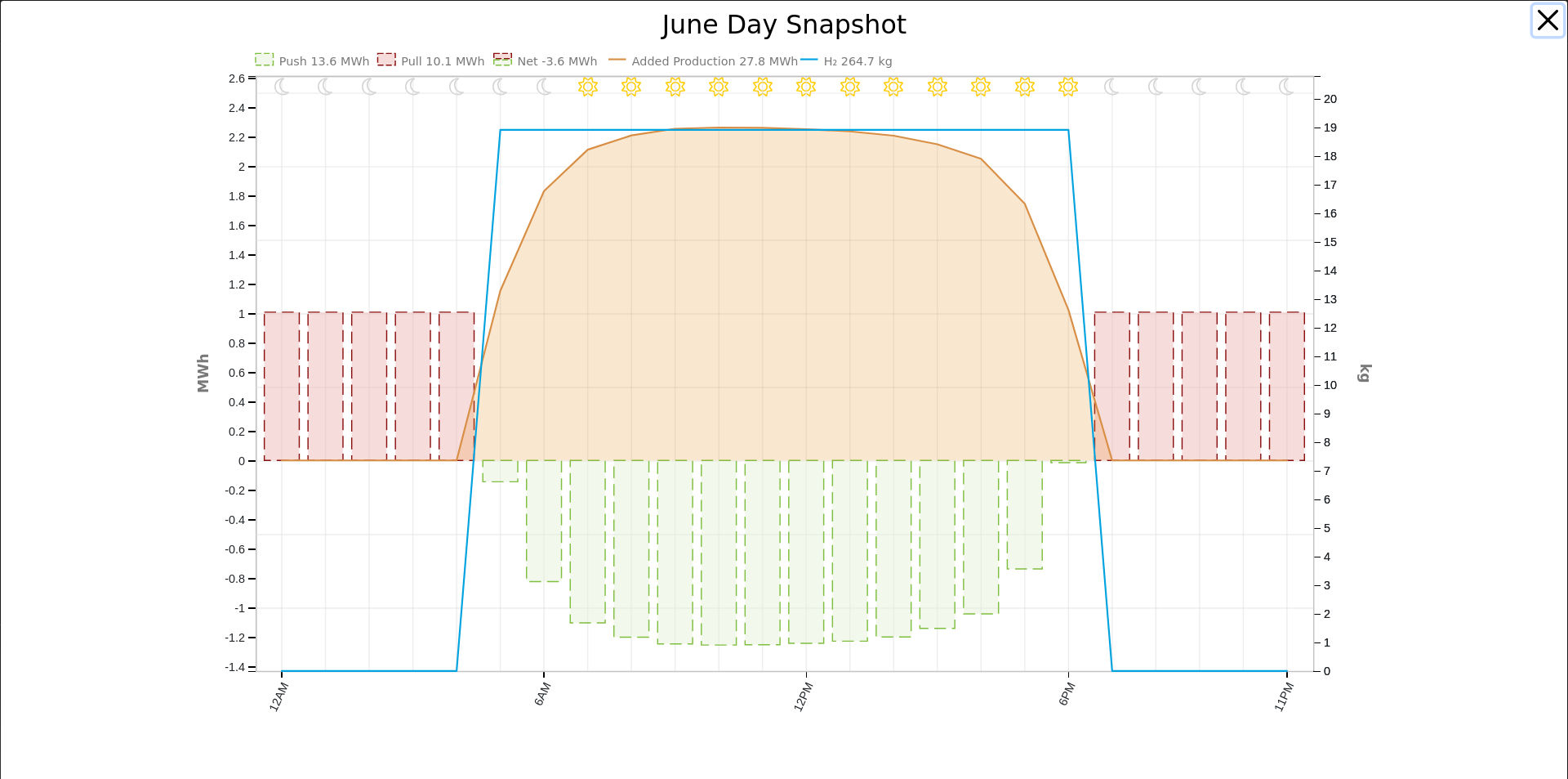
click at [1542, 17] on button "button" at bounding box center [1548, 20] width 31 height 31
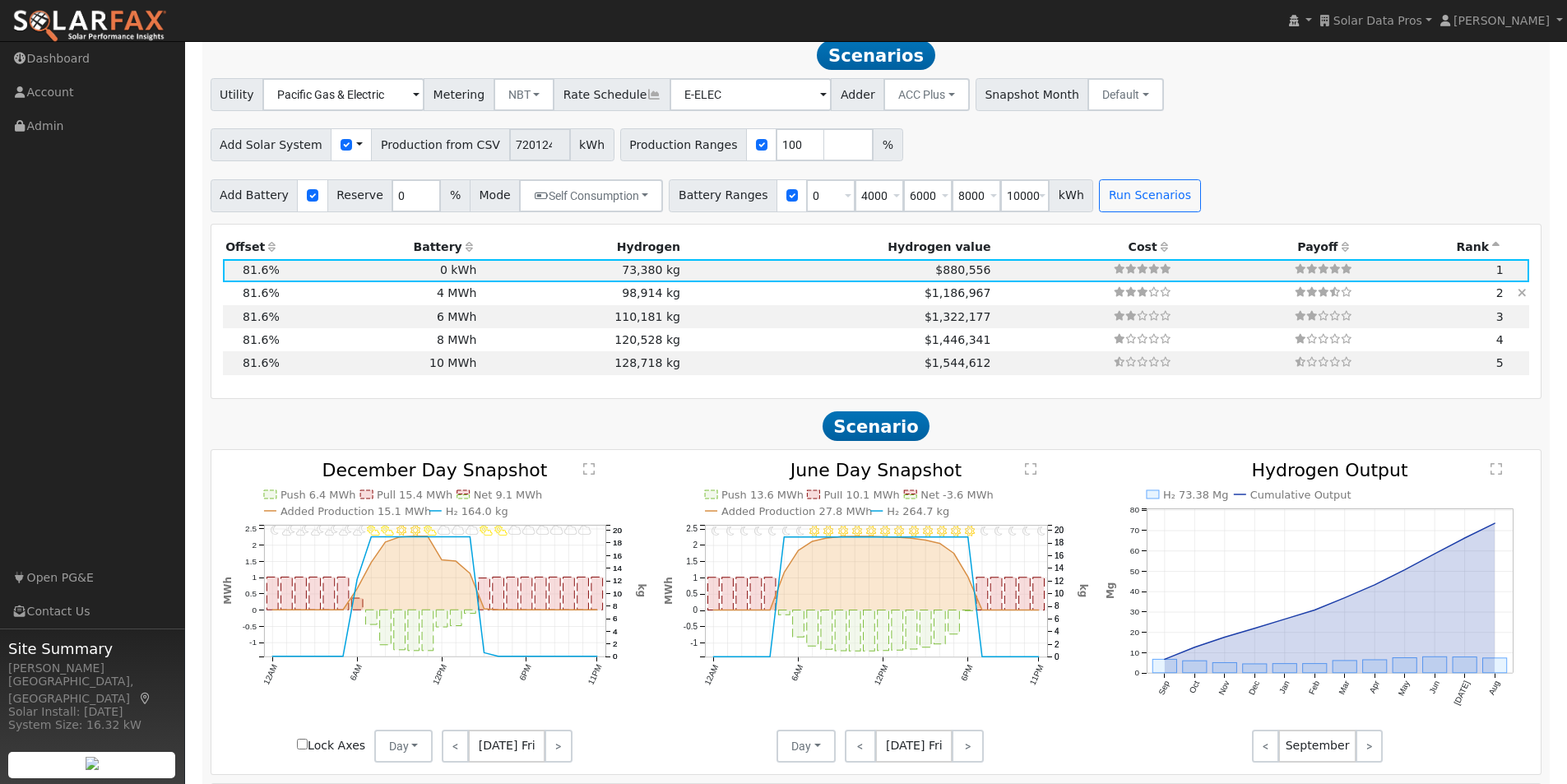
click at [456, 297] on td "4 MWh" at bounding box center [381, 294] width 198 height 23
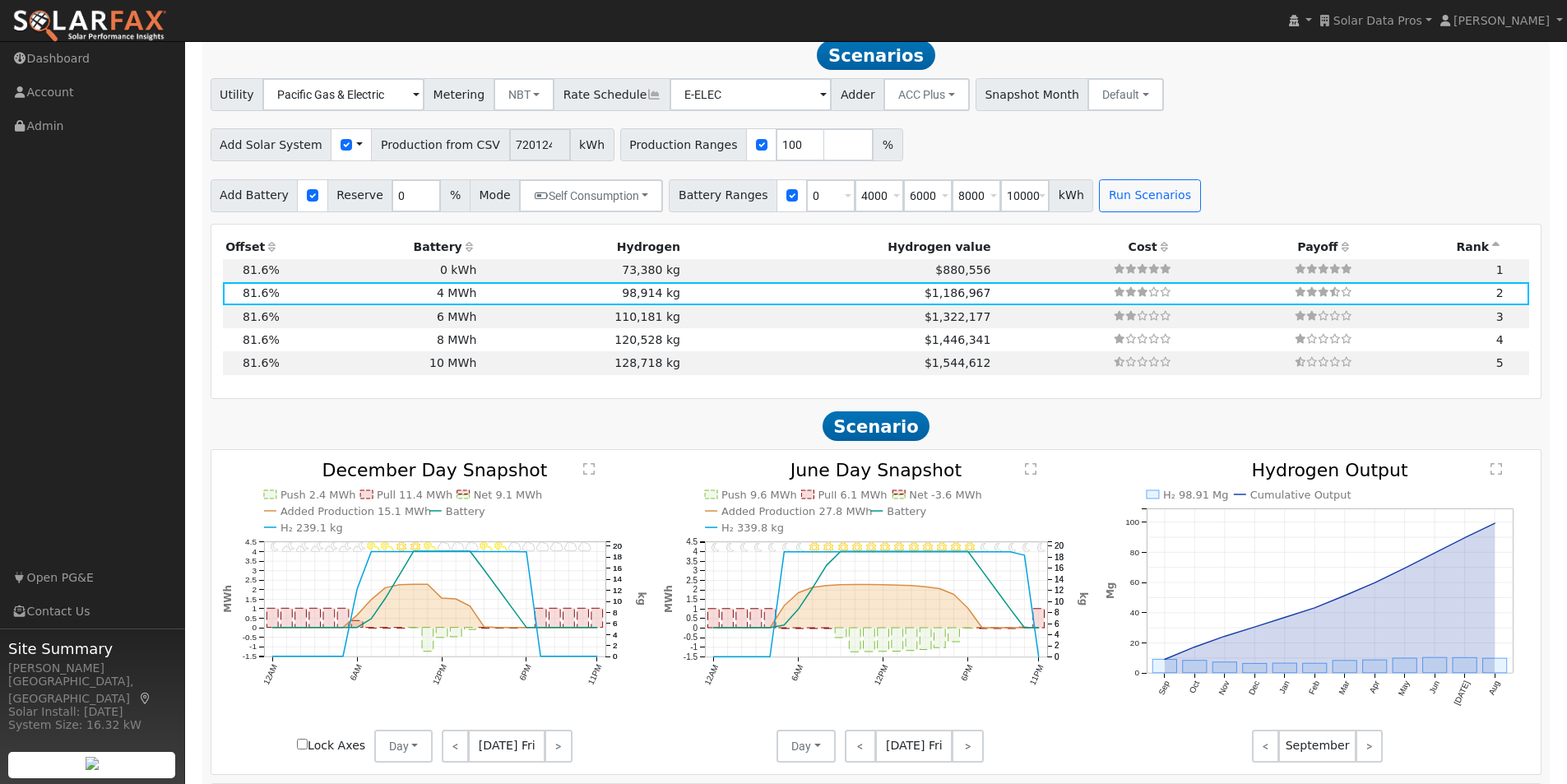
click at [1027, 475] on text "" at bounding box center [1030, 468] width 12 height 13
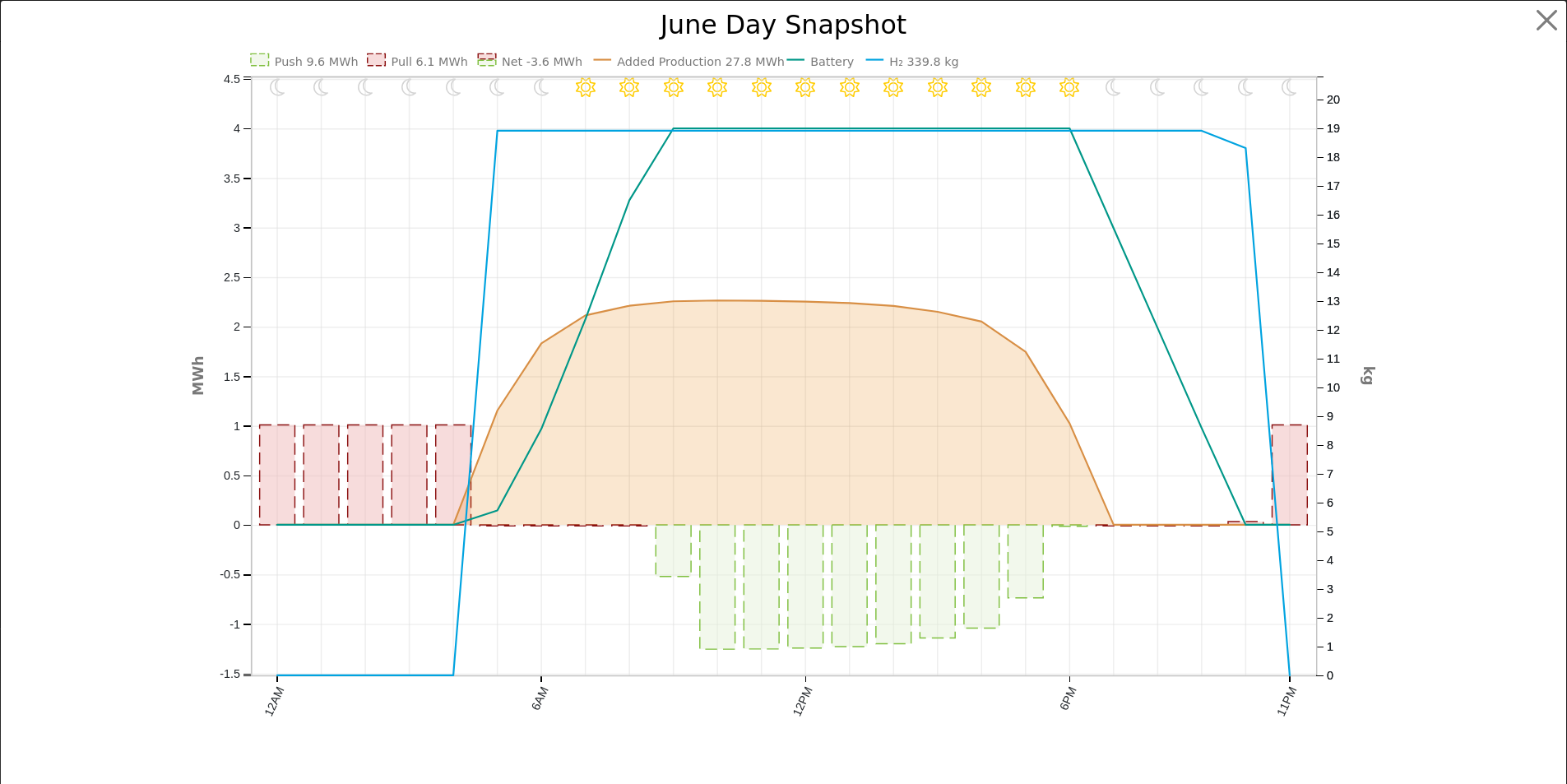
scroll to position [1098, 0]
click at [1548, 19] on button "button" at bounding box center [1559, 20] width 31 height 31
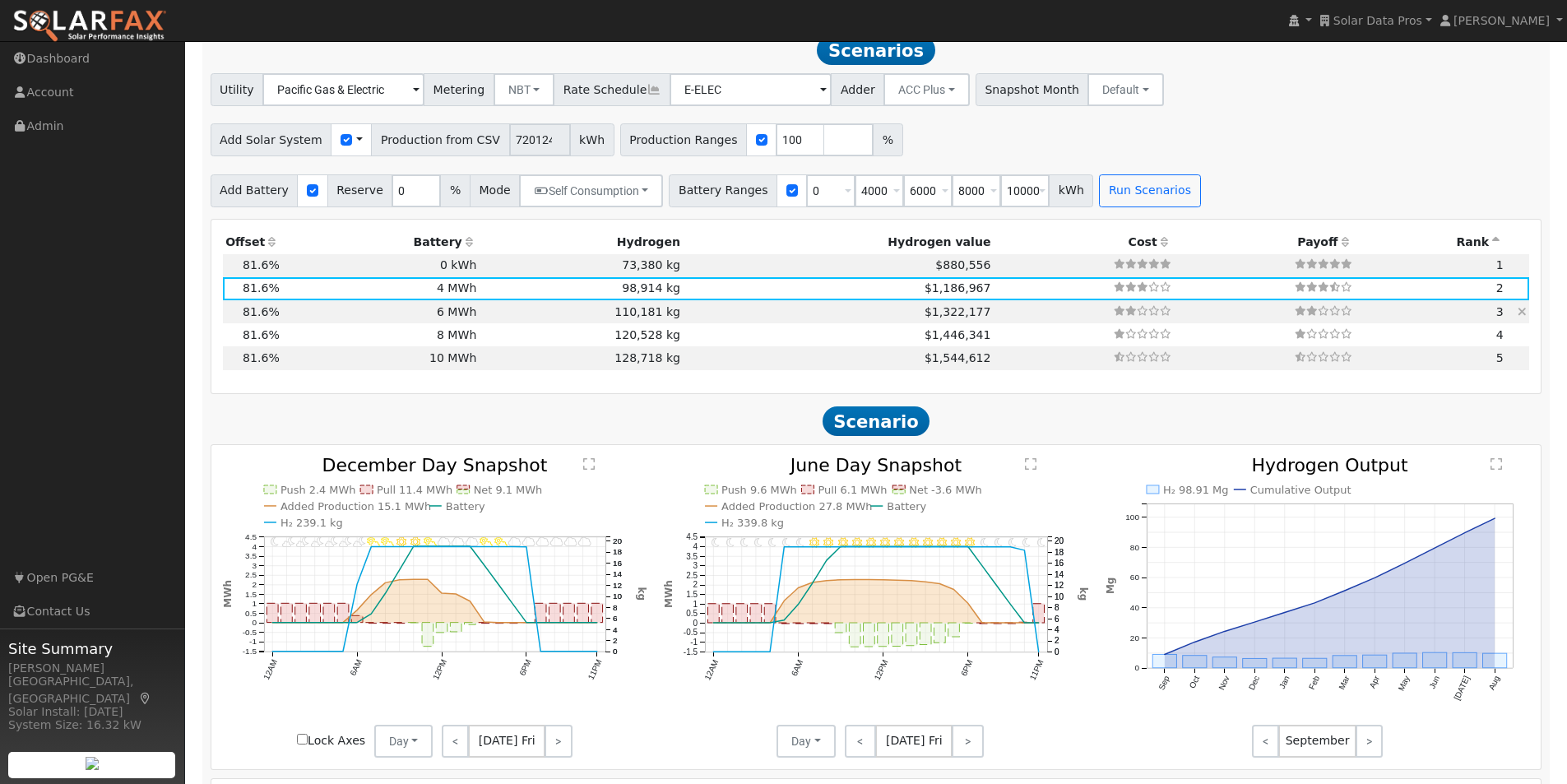
click at [452, 319] on td "6 MWh" at bounding box center [381, 311] width 198 height 23
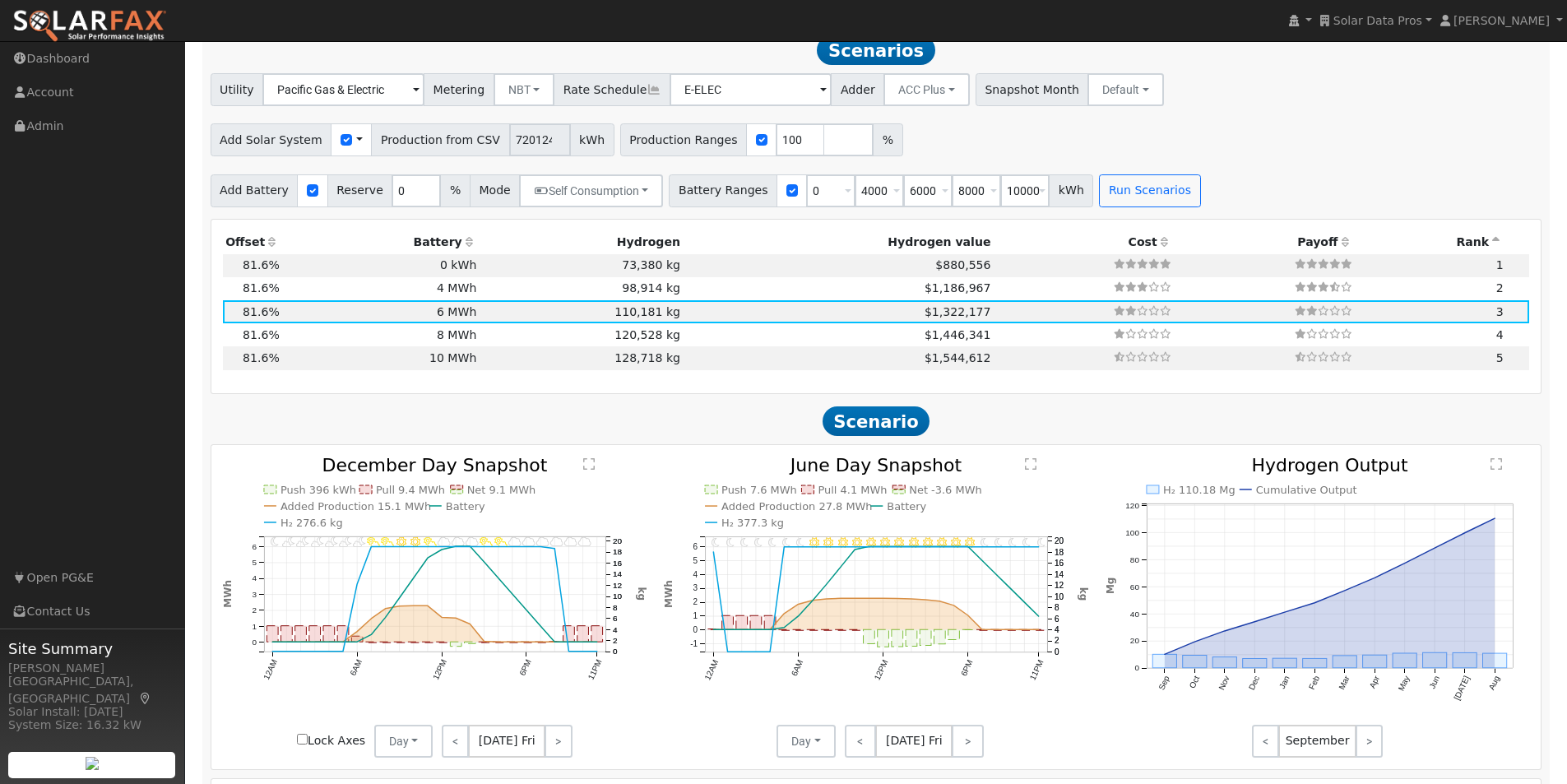
click at [1027, 467] on text "" at bounding box center [1030, 464] width 12 height 13
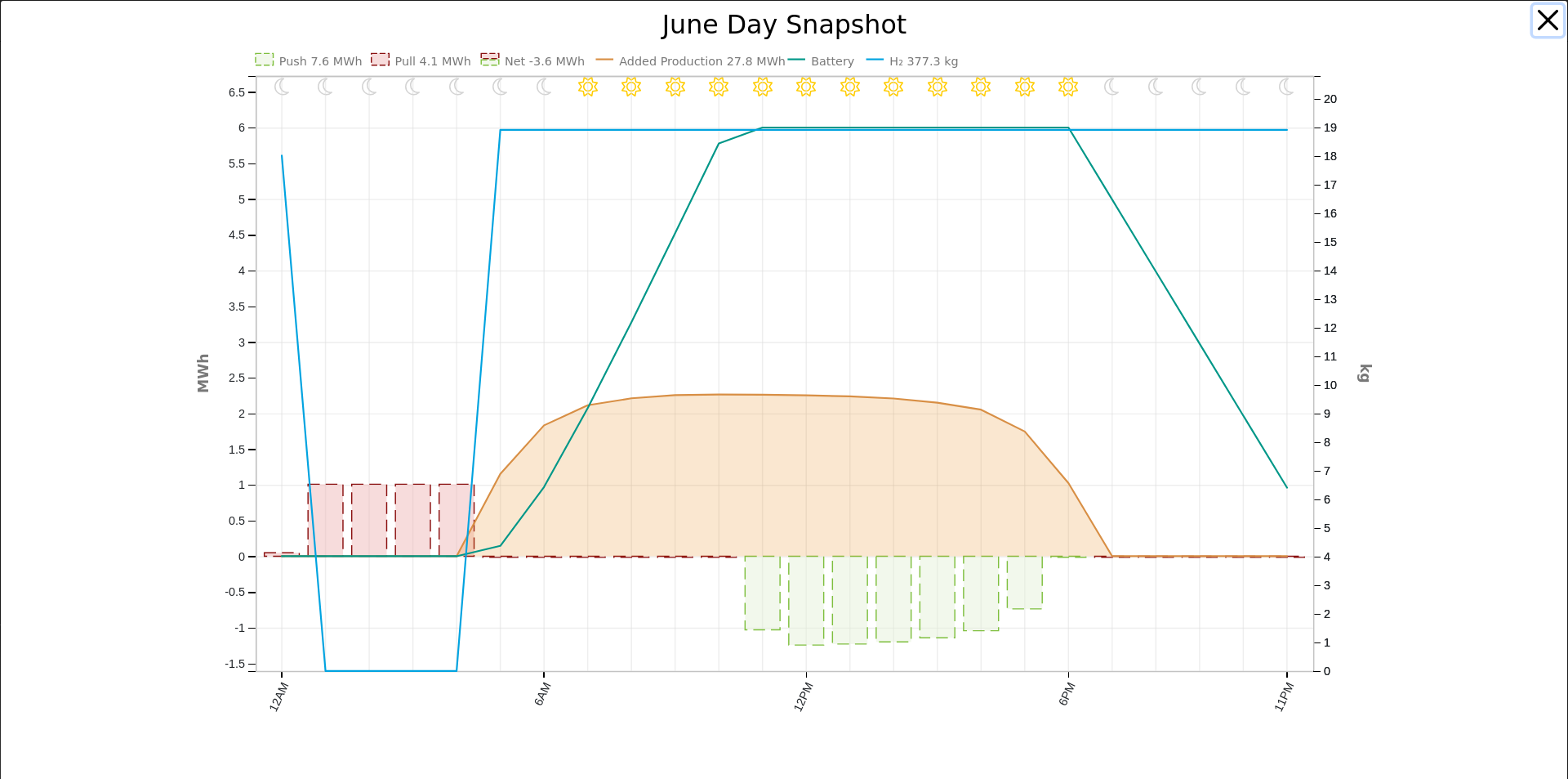
click at [1533, 20] on button "button" at bounding box center [1548, 20] width 31 height 31
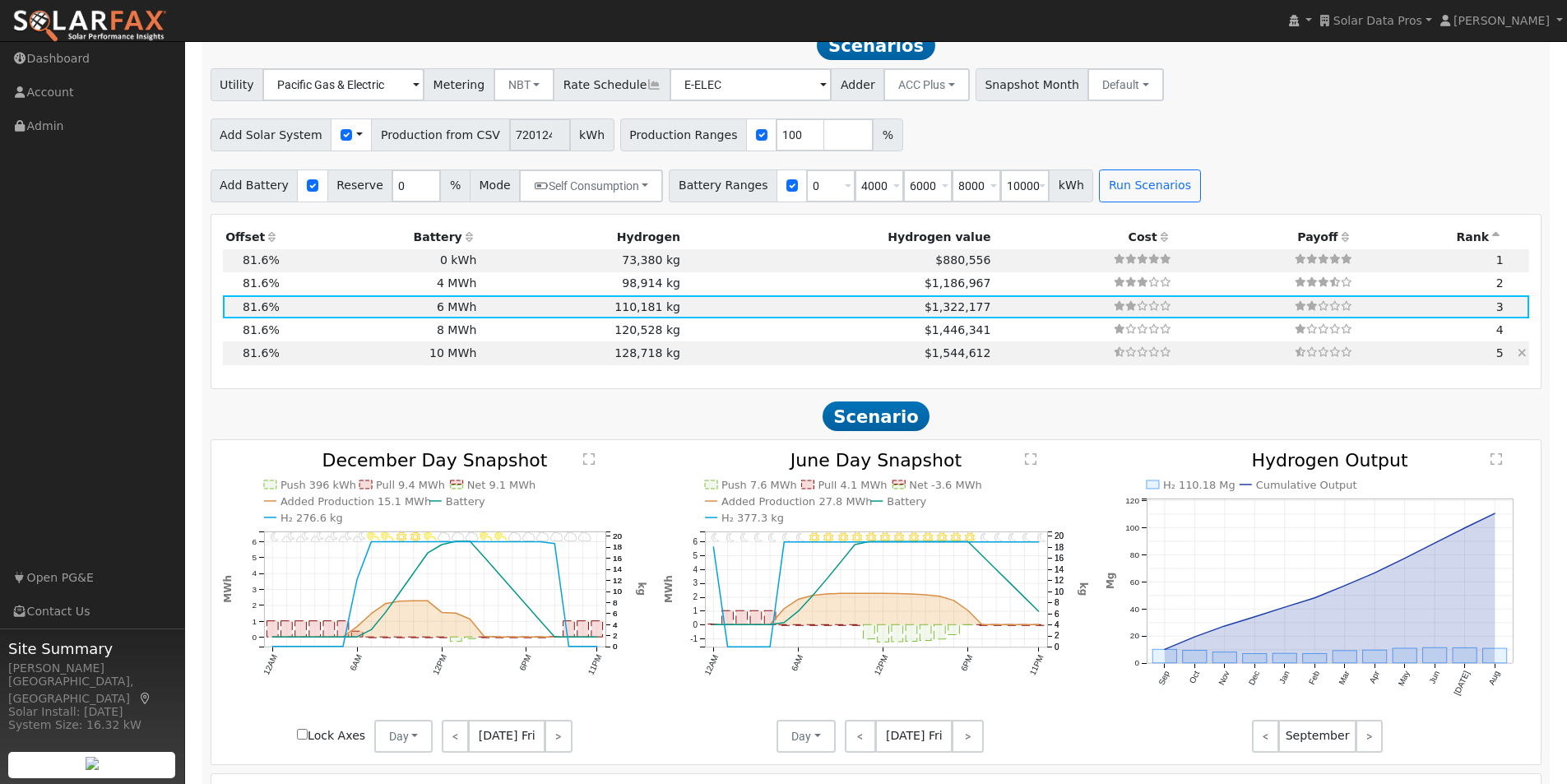
click at [427, 357] on td "10 MWh" at bounding box center [381, 352] width 198 height 23
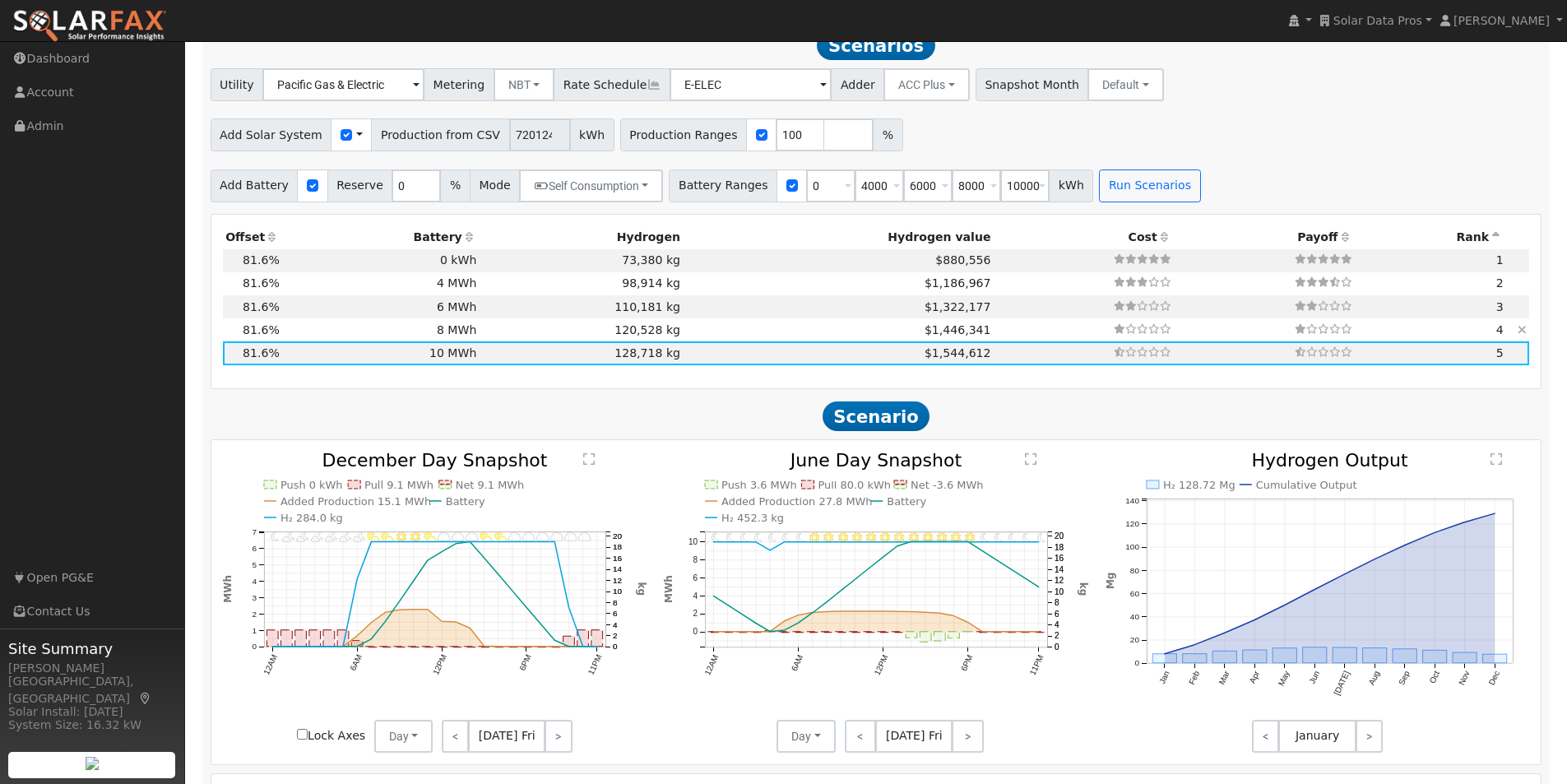
click at [427, 333] on td "8 MWh" at bounding box center [381, 330] width 198 height 23
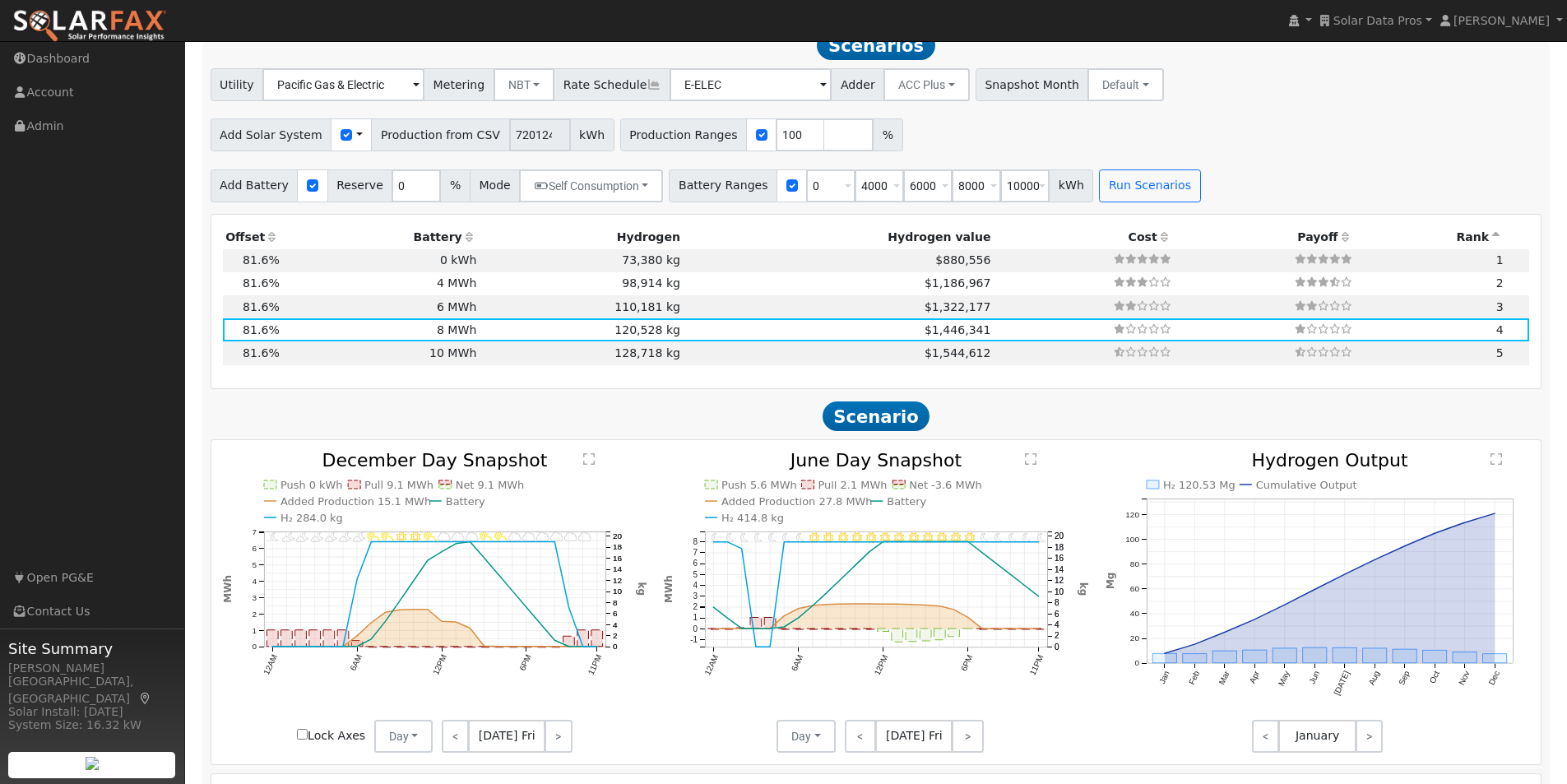
click at [1033, 465] on text "" at bounding box center [1030, 458] width 12 height 13
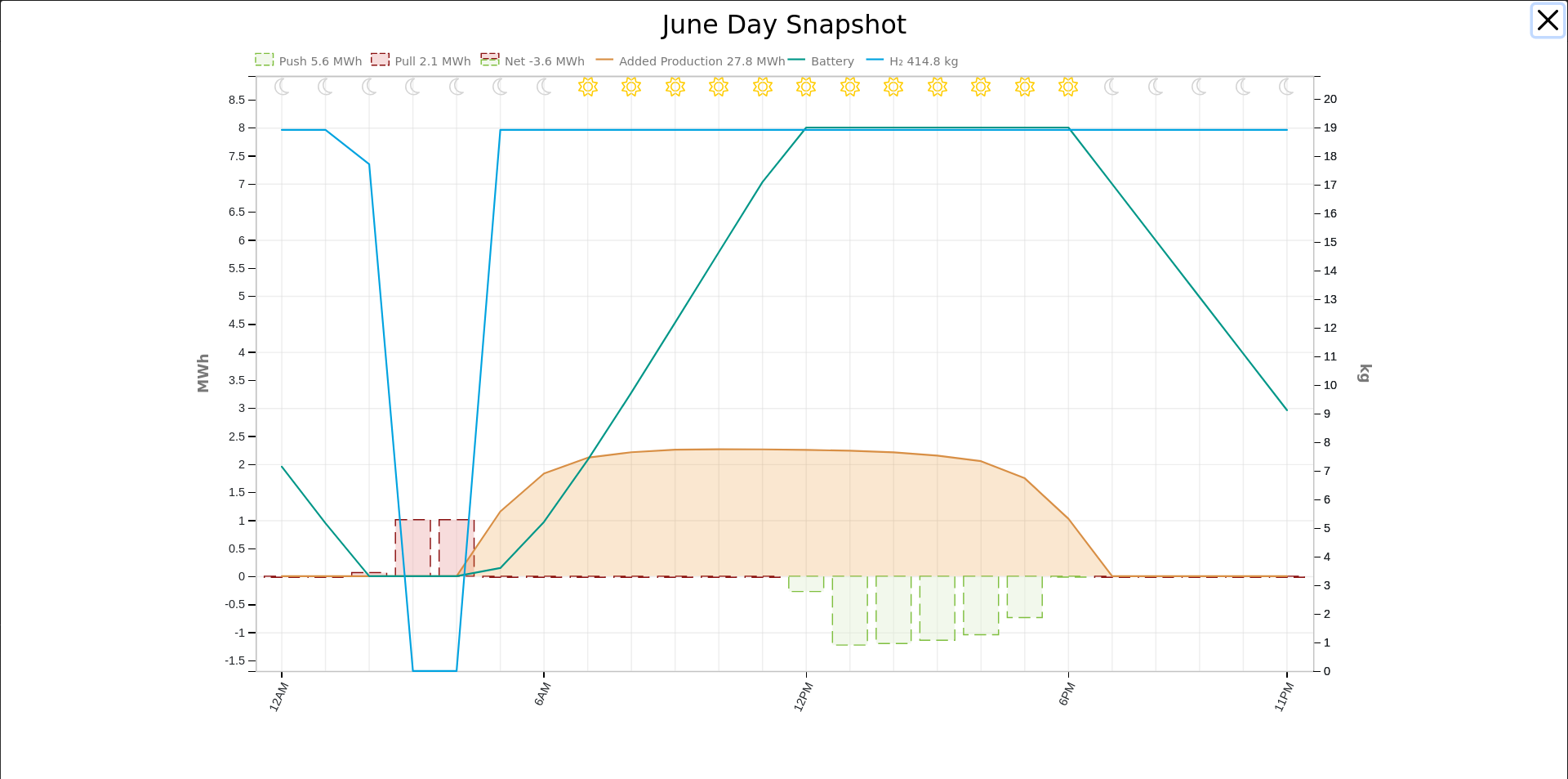
click at [1537, 19] on button "button" at bounding box center [1548, 20] width 31 height 31
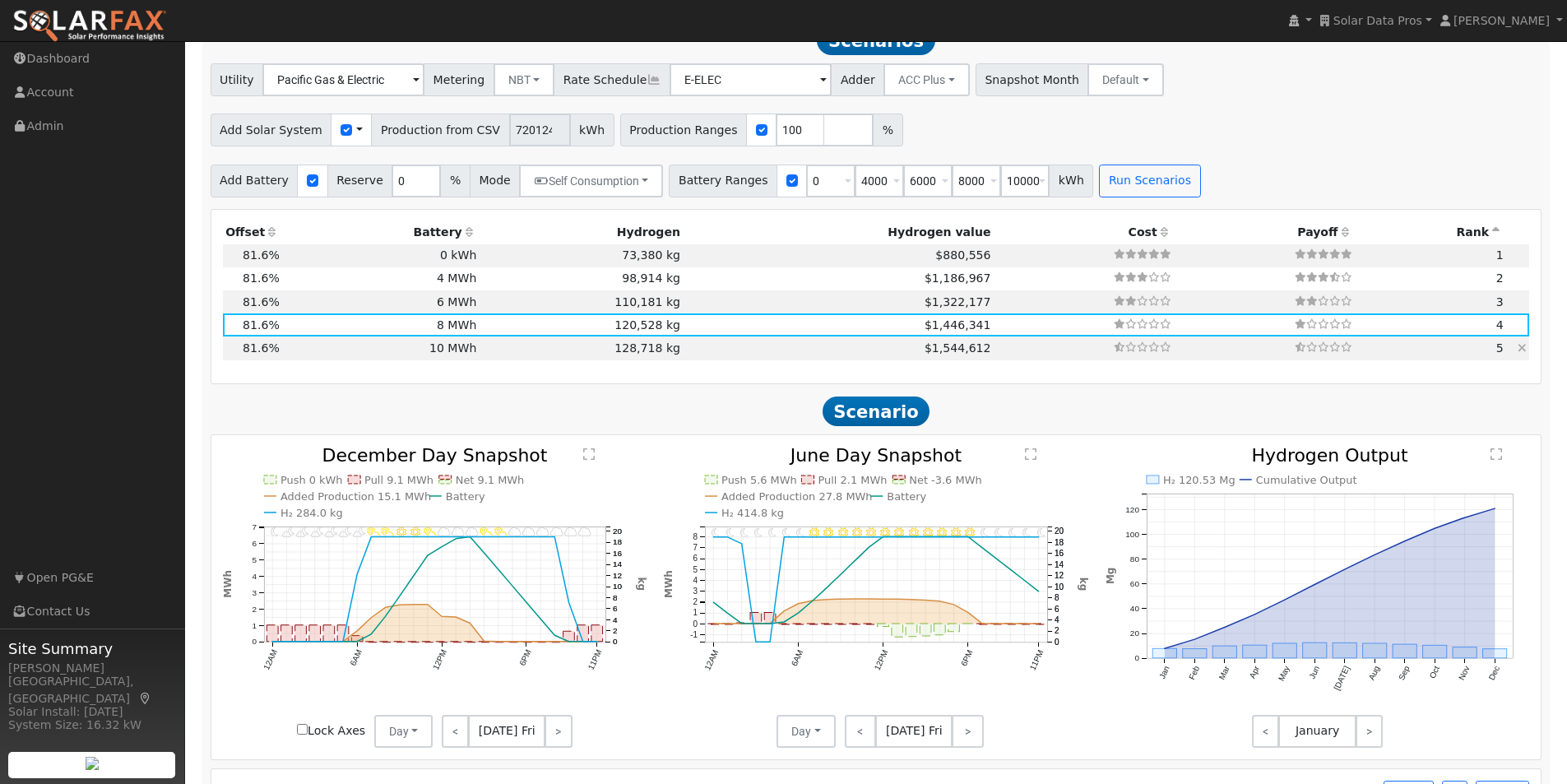
click at [440, 352] on td "10 MWh" at bounding box center [381, 348] width 198 height 23
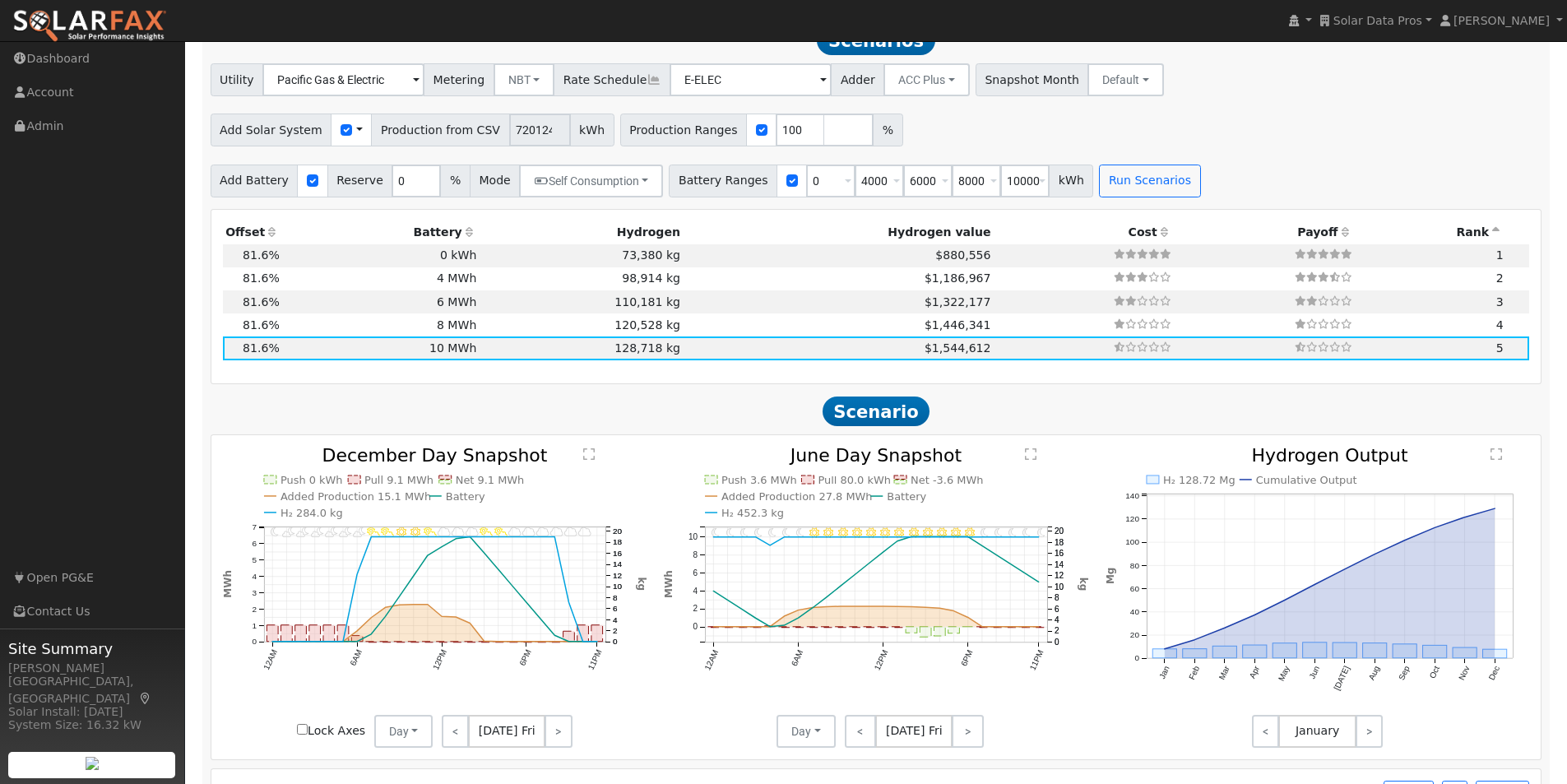
click at [1031, 459] on text "" at bounding box center [1030, 454] width 12 height 13
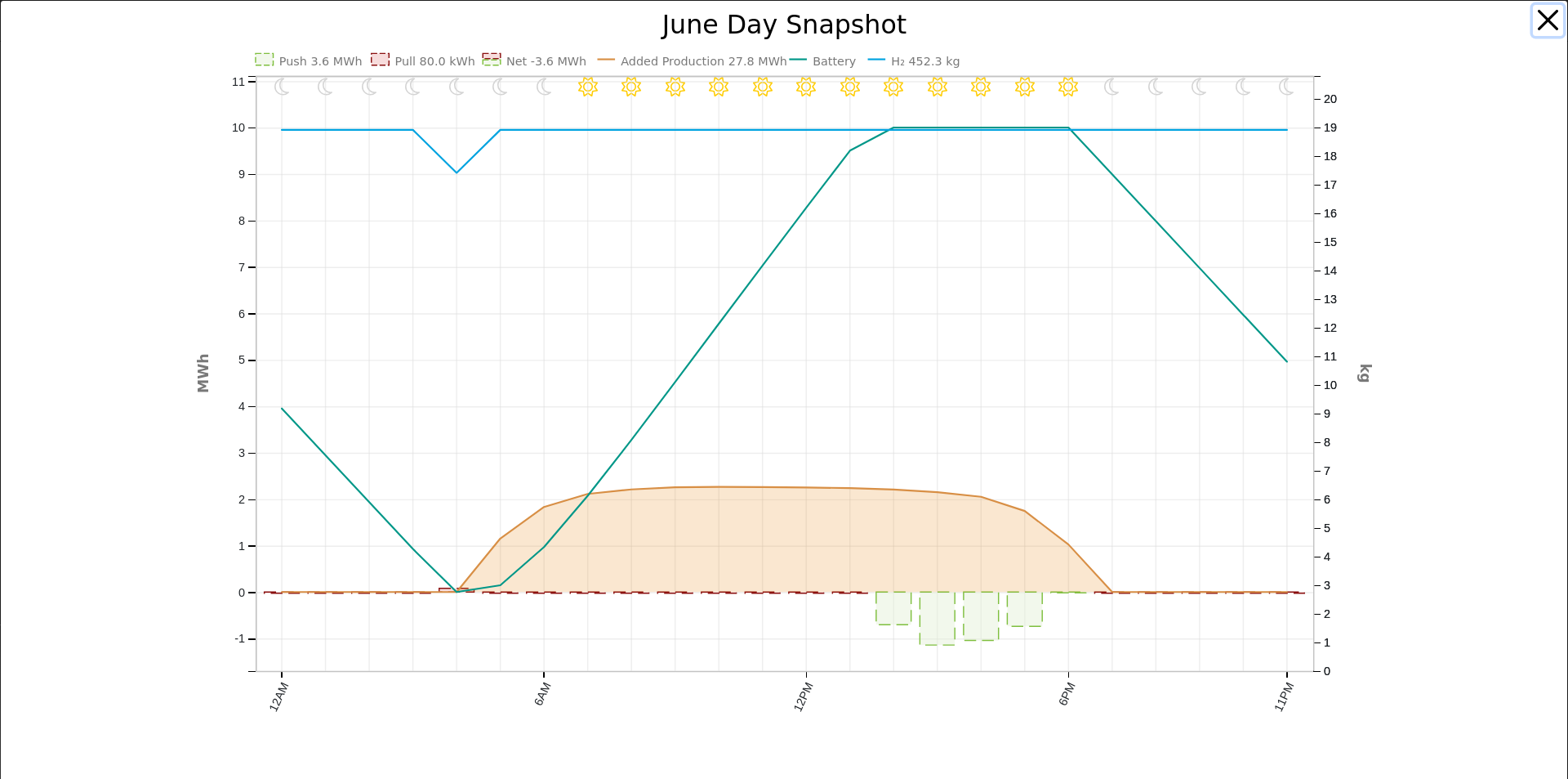
click at [1535, 18] on button "button" at bounding box center [1548, 20] width 31 height 31
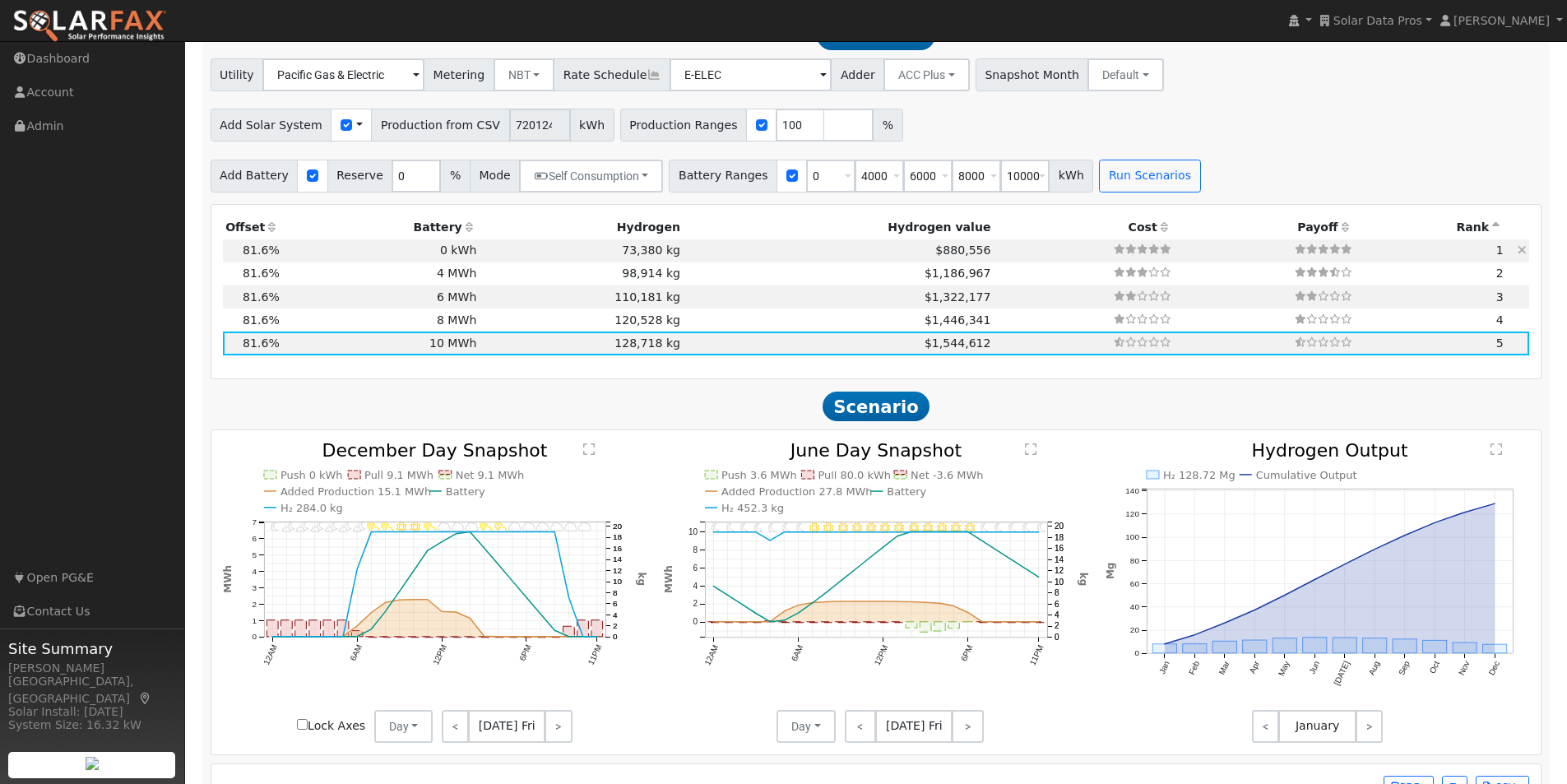
click at [612, 260] on td "73,380 kg" at bounding box center [581, 251] width 204 height 23
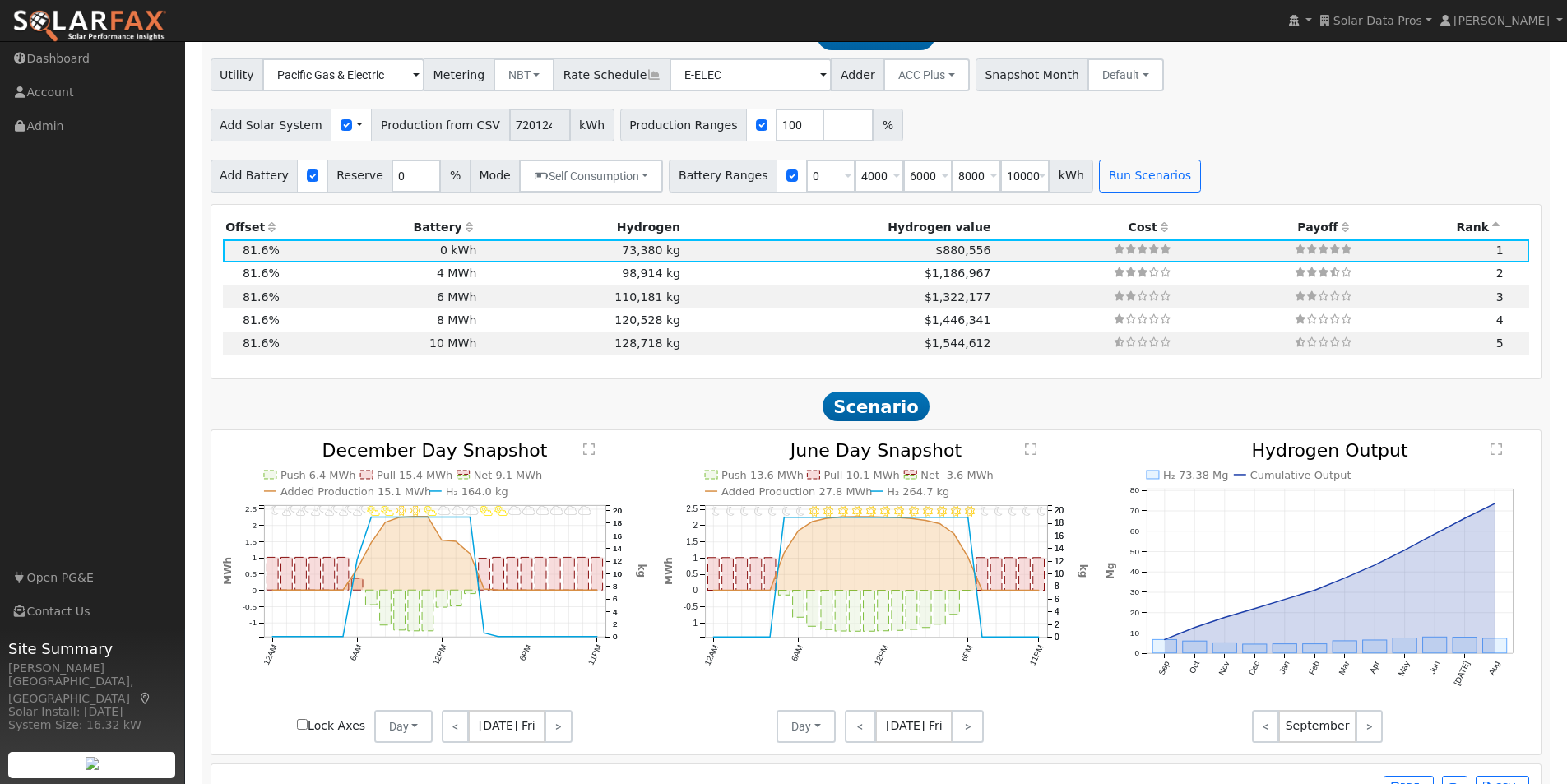
click at [1032, 452] on text "" at bounding box center [1030, 449] width 12 height 13
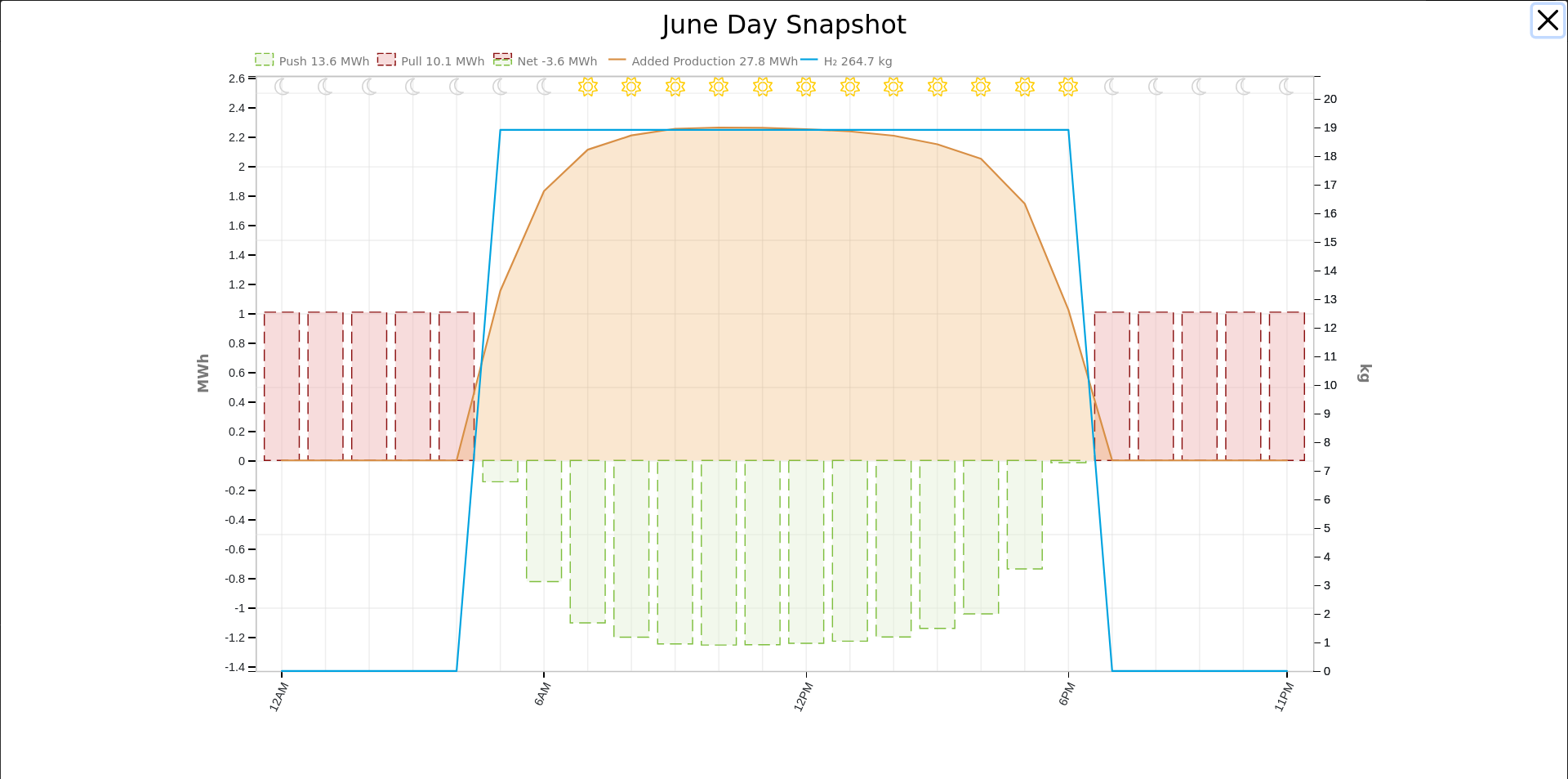
drag, startPoint x: 1530, startPoint y: 19, endPoint x: 1518, endPoint y: 23, distance: 12.6
click at [1533, 19] on button "button" at bounding box center [1548, 20] width 31 height 31
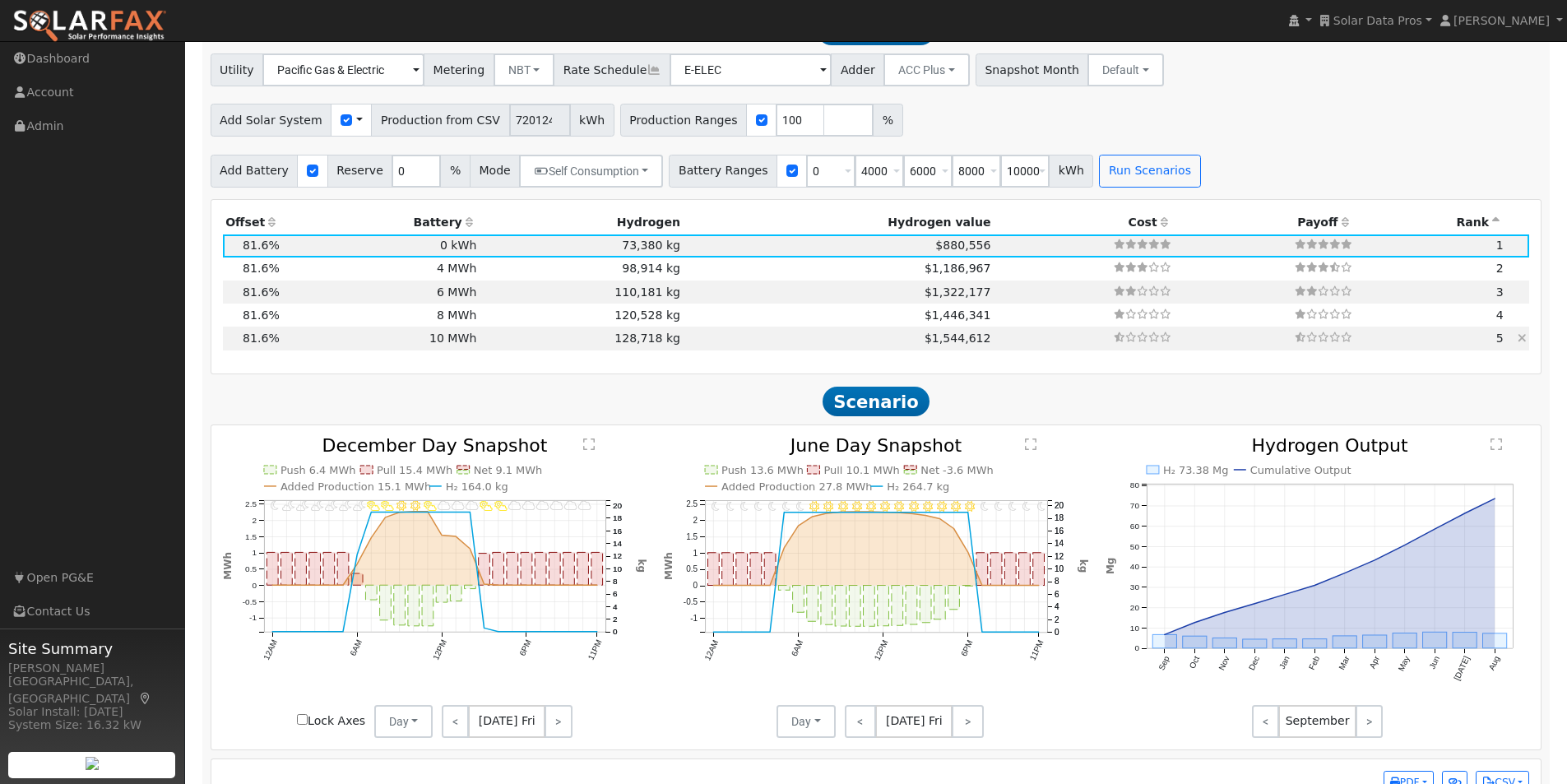
click at [480, 344] on td "128,718 kg" at bounding box center [581, 338] width 204 height 23
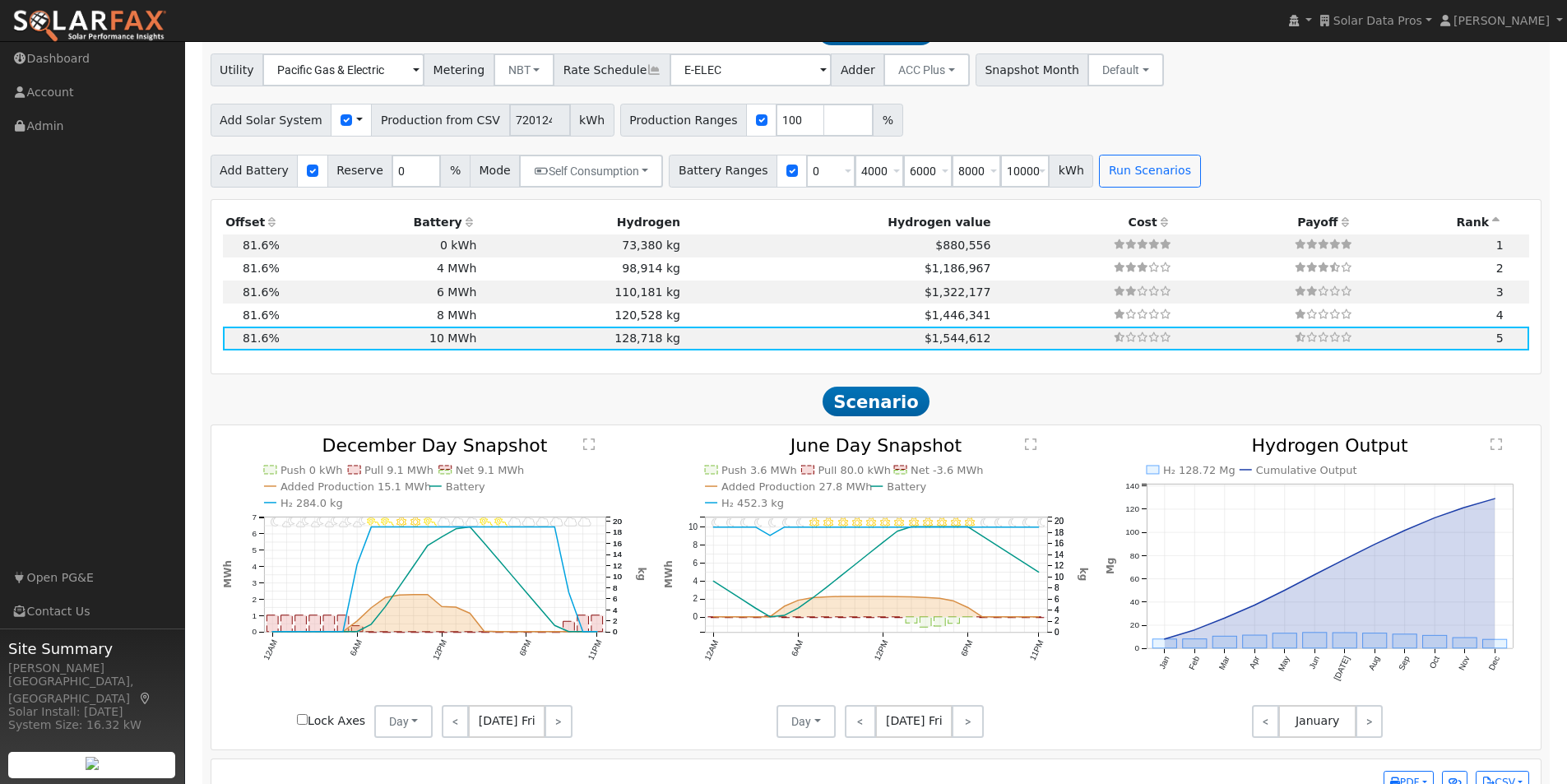
click at [1033, 450] on text "" at bounding box center [1030, 444] width 12 height 13
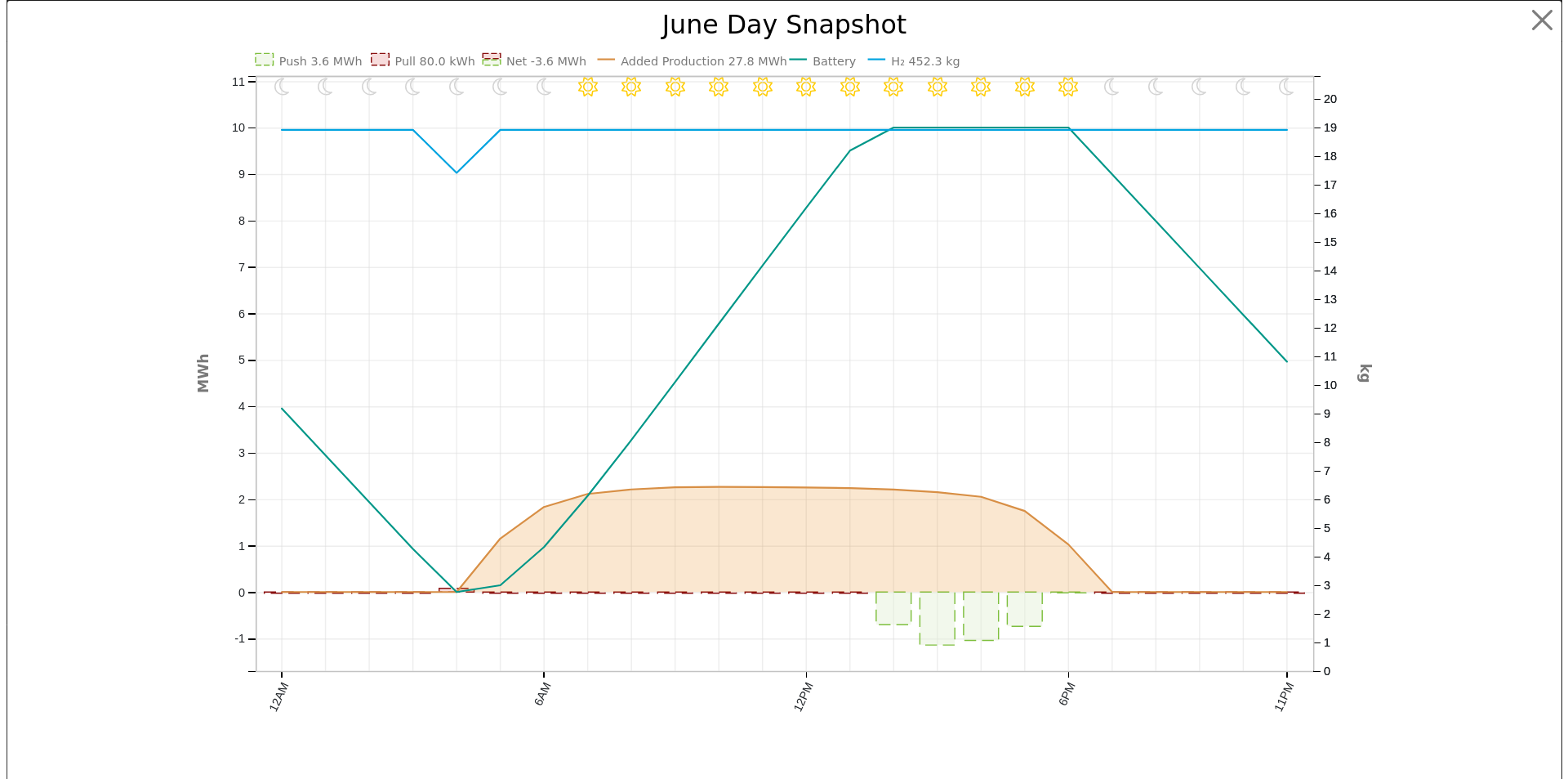
scroll to position [1116, 0]
